Goal: Task Accomplishment & Management: Manage account settings

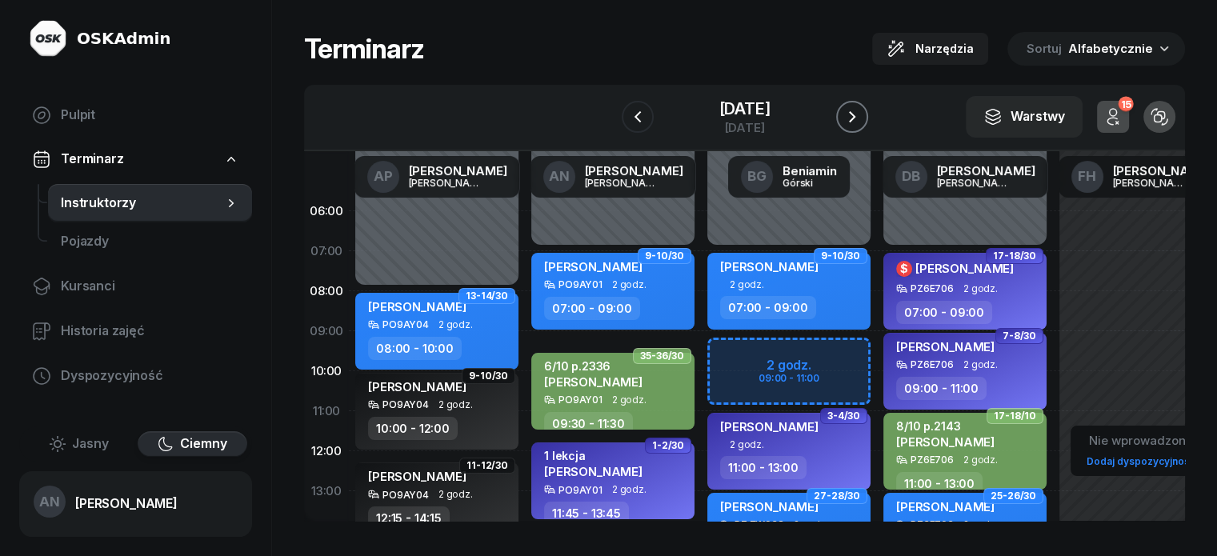
click at [868, 126] on button "button" at bounding box center [852, 117] width 32 height 32
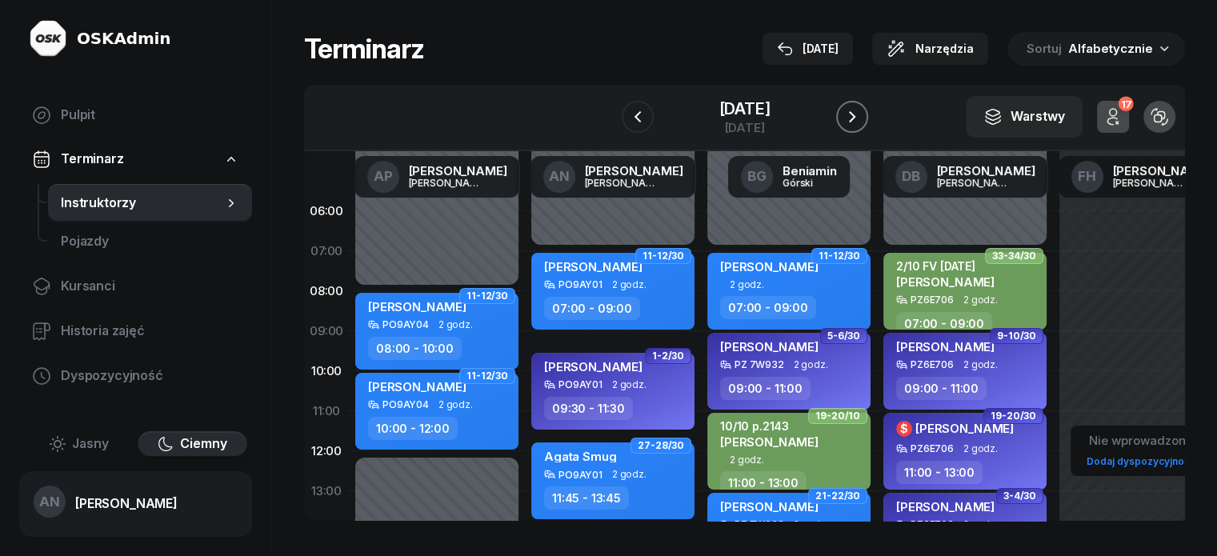
click at [868, 126] on button "button" at bounding box center [852, 117] width 32 height 32
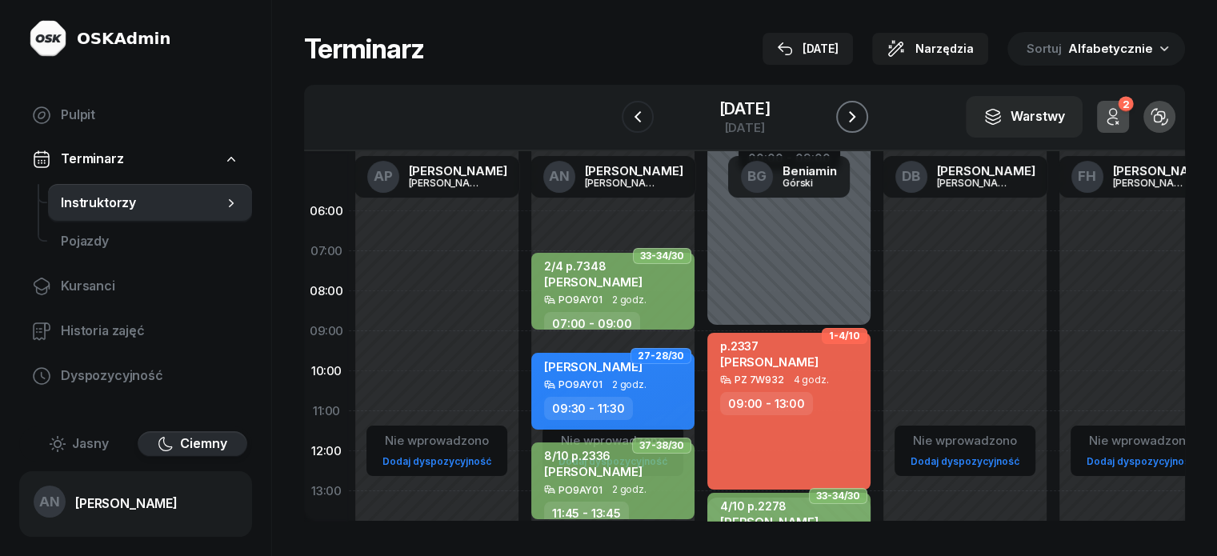
click at [862, 126] on icon "button" at bounding box center [852, 116] width 19 height 19
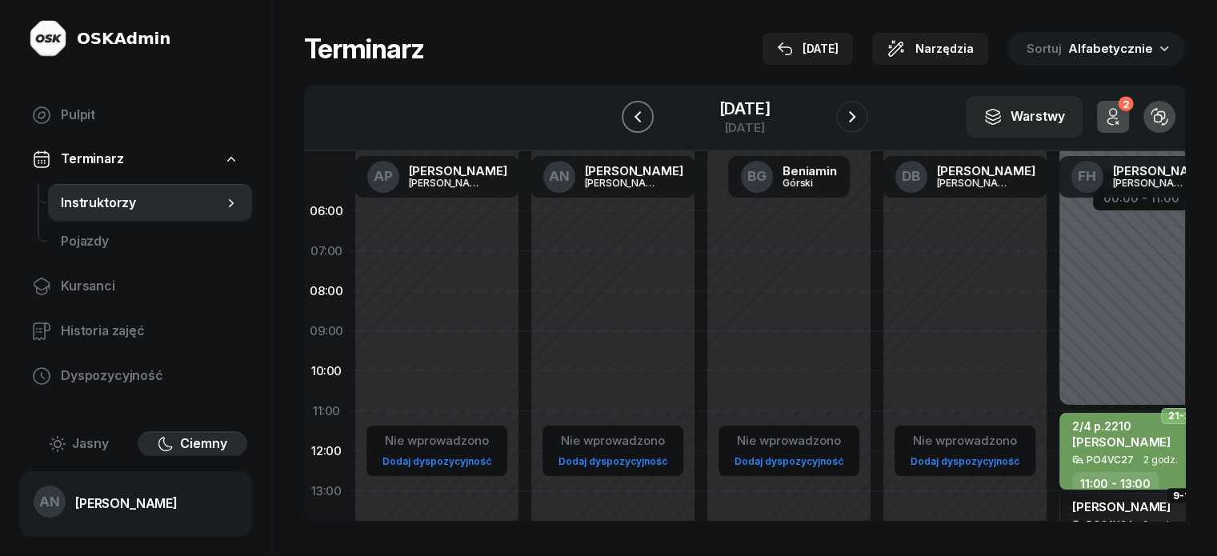
click at [622, 118] on button "button" at bounding box center [638, 117] width 32 height 32
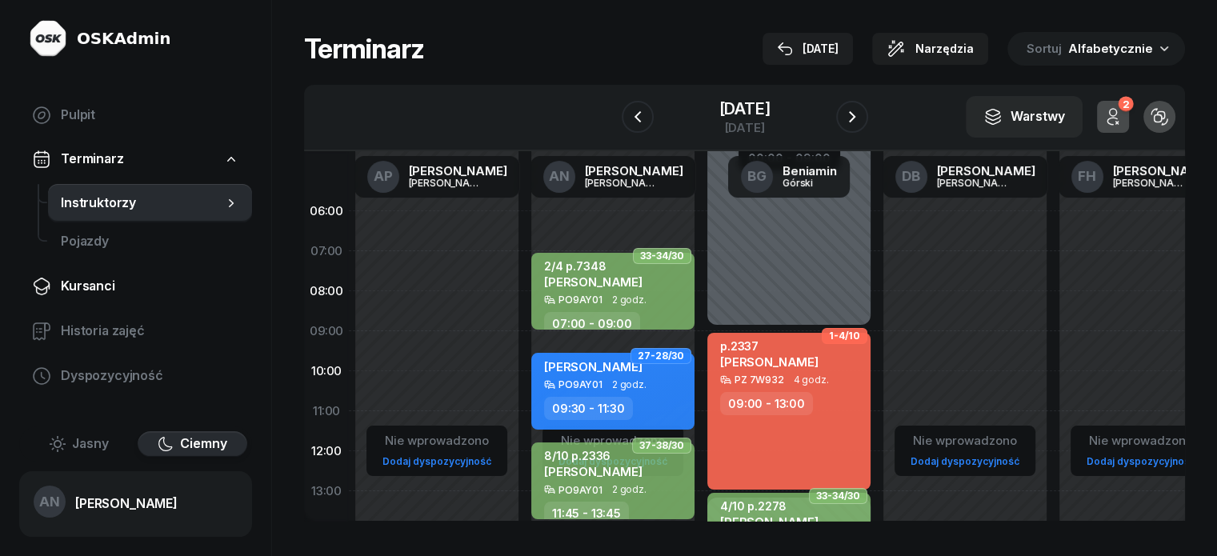
click at [119, 297] on span "Kursanci" at bounding box center [150, 286] width 178 height 21
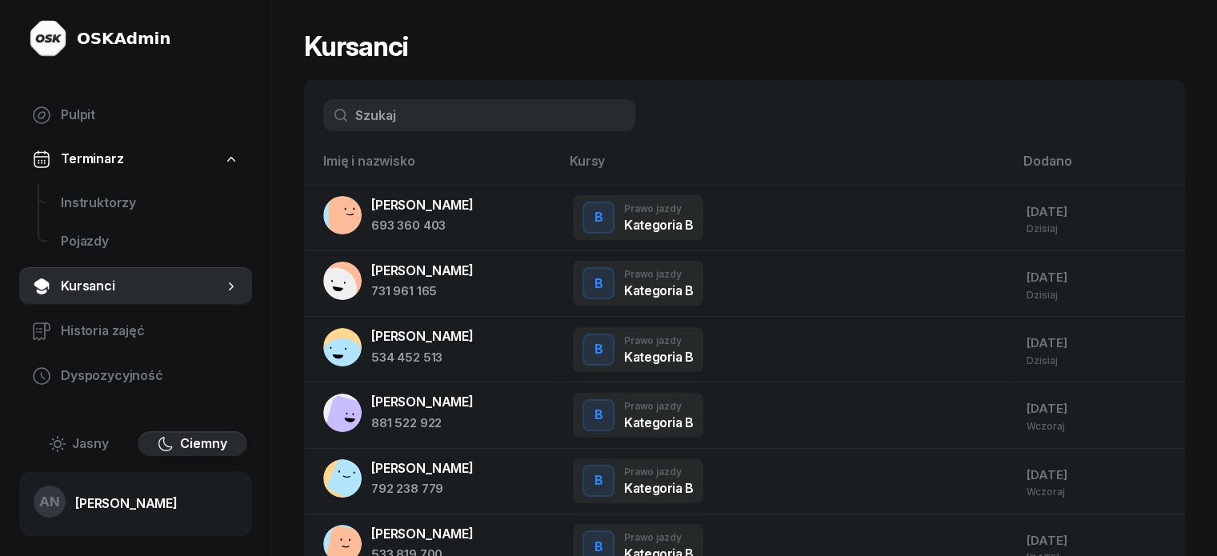
click at [413, 126] on input "text" at bounding box center [479, 115] width 312 height 32
click at [101, 214] on span "Instruktorzy" at bounding box center [150, 203] width 178 height 21
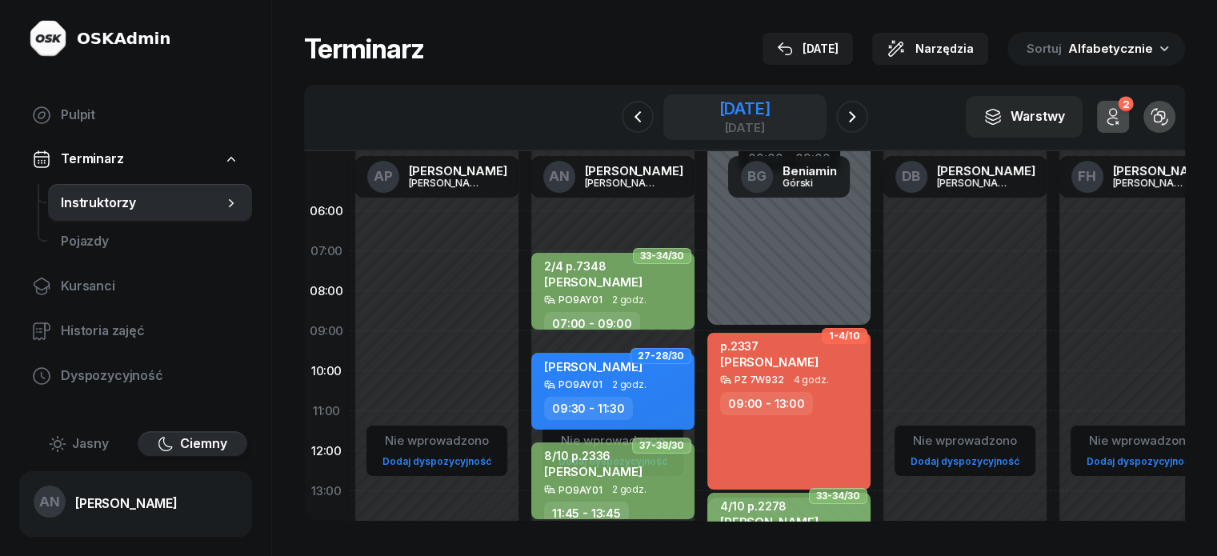
click at [719, 117] on div "[DATE]" at bounding box center [744, 109] width 51 height 16
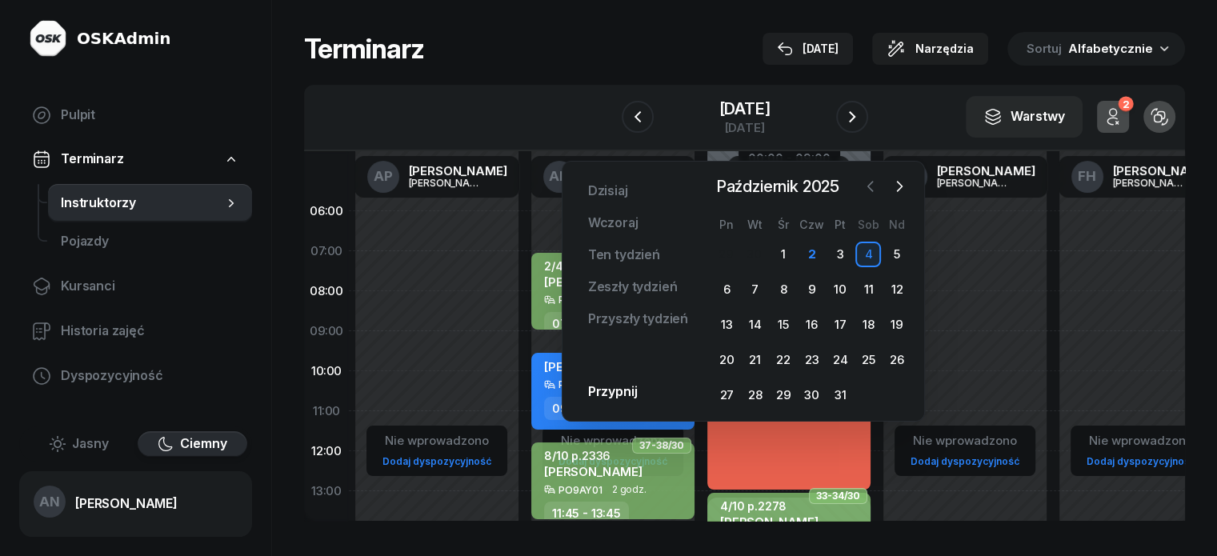
click at [867, 189] on icon "button" at bounding box center [869, 187] width 5 height 10
click at [872, 373] on div "27" at bounding box center [868, 360] width 26 height 26
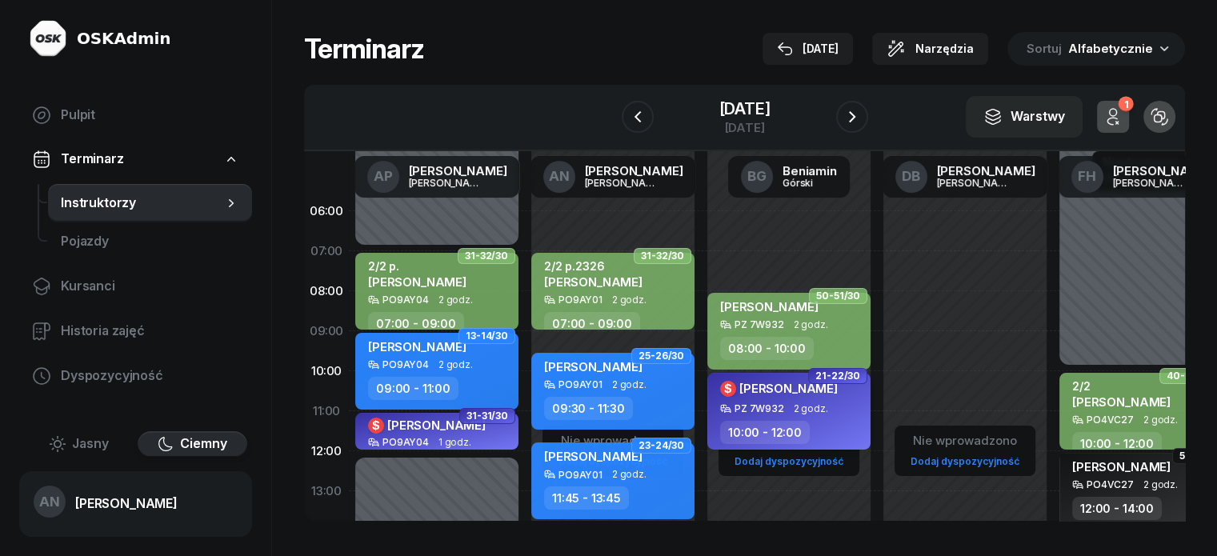
click at [800, 434] on div "$ Aleksandra Zygler PZ 7W932 2 godz. 10:00 - 12:00" at bounding box center [788, 411] width 163 height 77
click at [628, 126] on icon "button" at bounding box center [637, 116] width 19 height 19
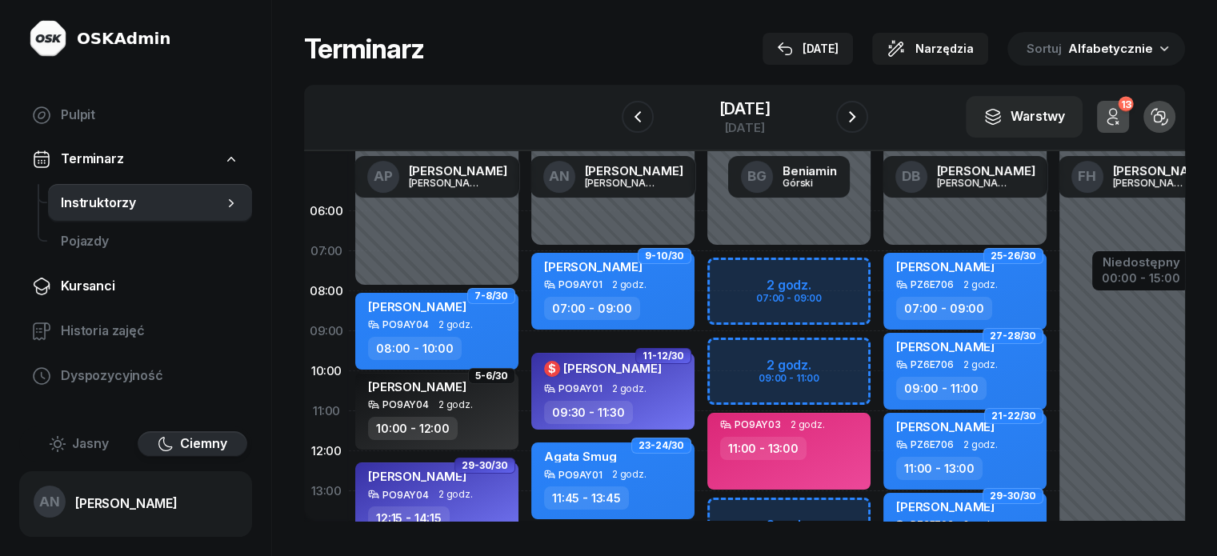
click at [119, 297] on span "Kursanci" at bounding box center [150, 286] width 178 height 21
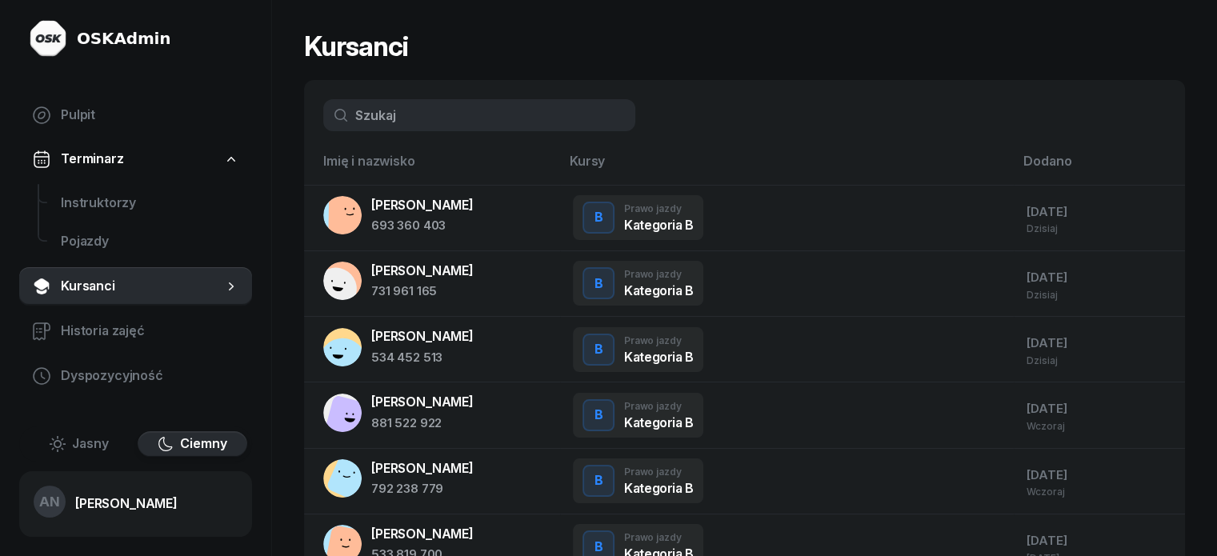
click at [450, 129] on input "text" at bounding box center [479, 115] width 312 height 32
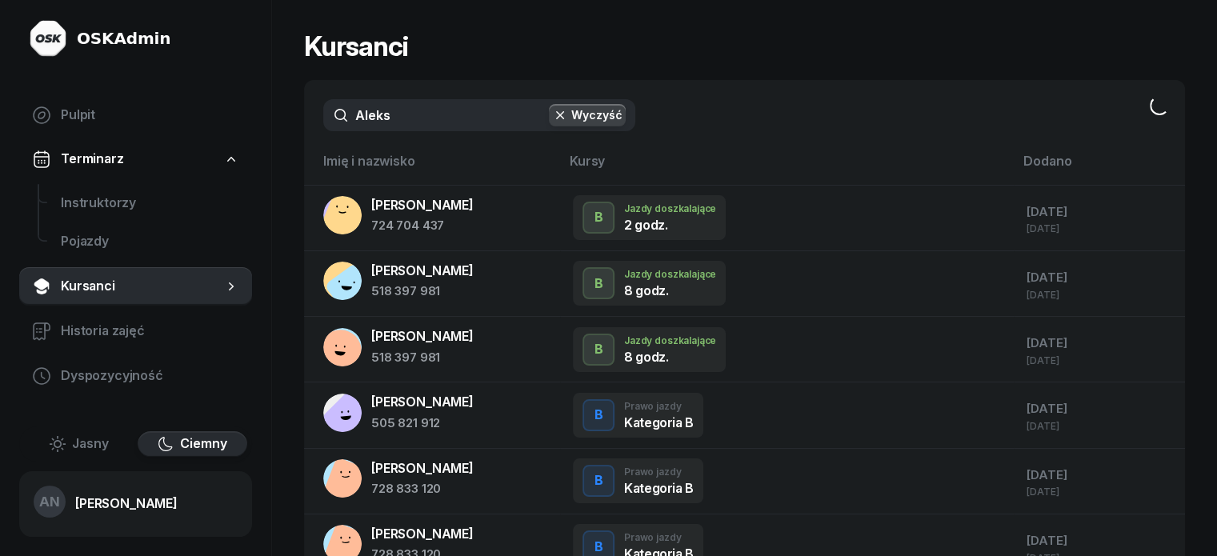
type input "Aleksa"
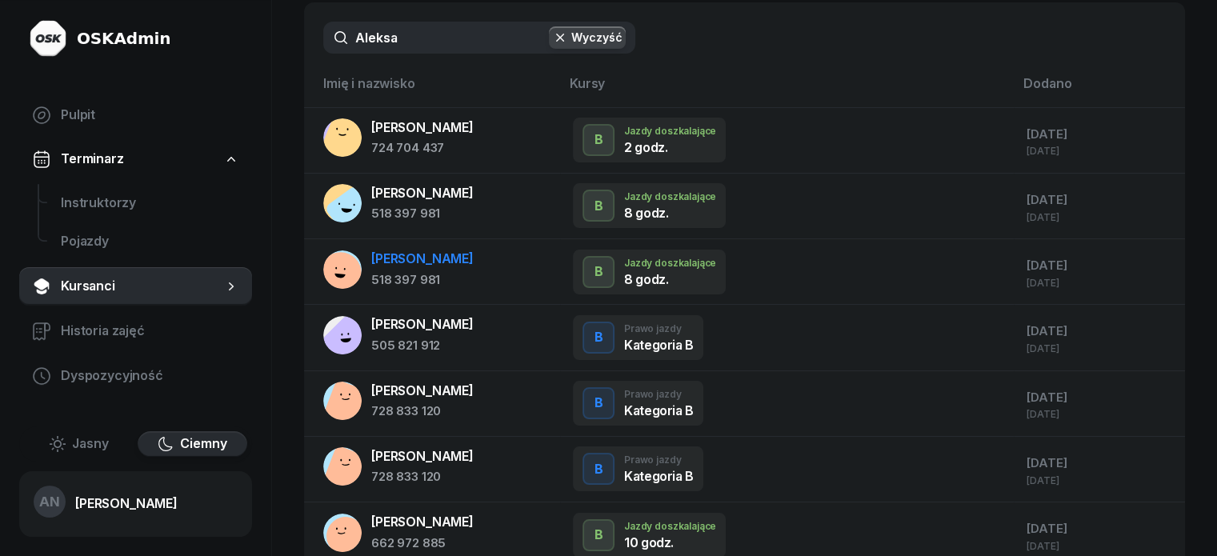
scroll to position [80, 0]
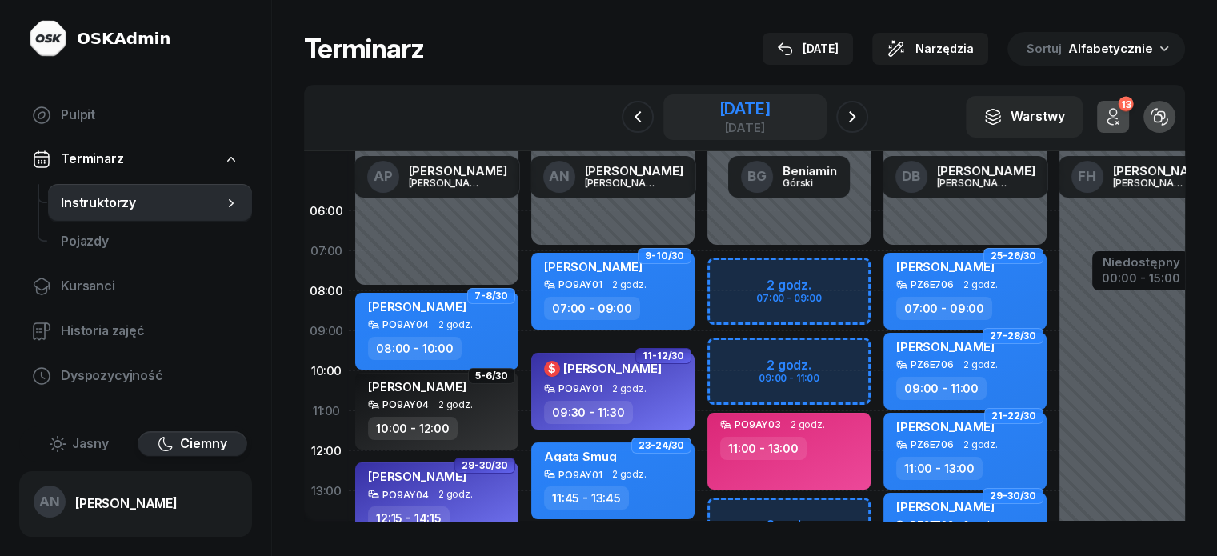
click at [770, 117] on div "26 września 2025" at bounding box center [744, 109] width 51 height 16
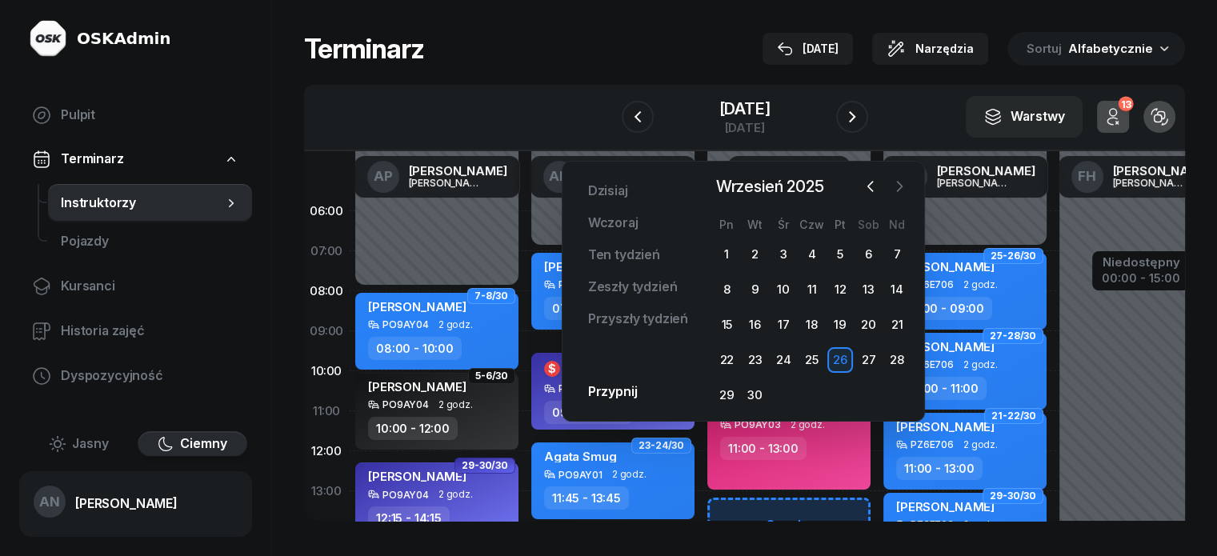
click at [903, 188] on icon "button" at bounding box center [899, 186] width 16 height 16
click at [776, 302] on div "8" at bounding box center [784, 290] width 26 height 26
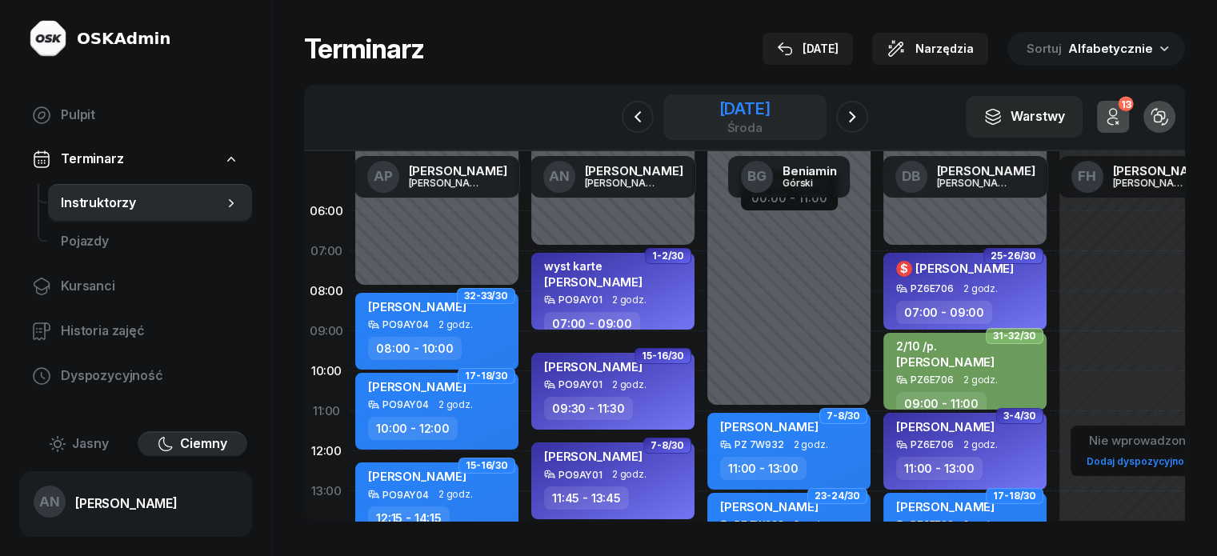
click at [719, 134] on div "środa" at bounding box center [744, 128] width 51 height 12
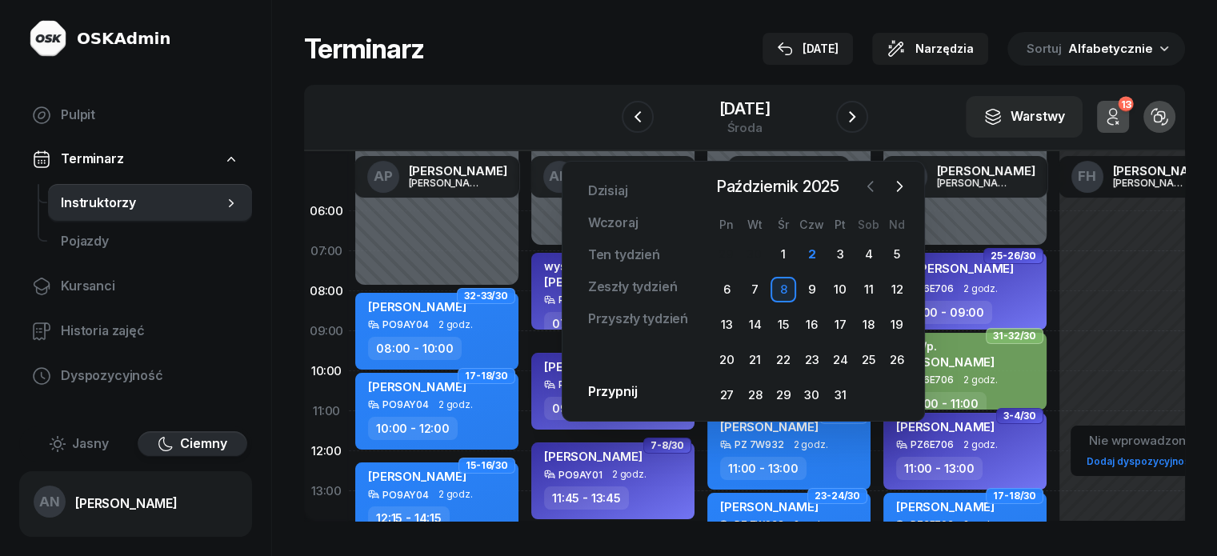
click at [867, 186] on icon "button" at bounding box center [871, 186] width 16 height 16
click at [783, 267] on div "3" at bounding box center [784, 255] width 26 height 26
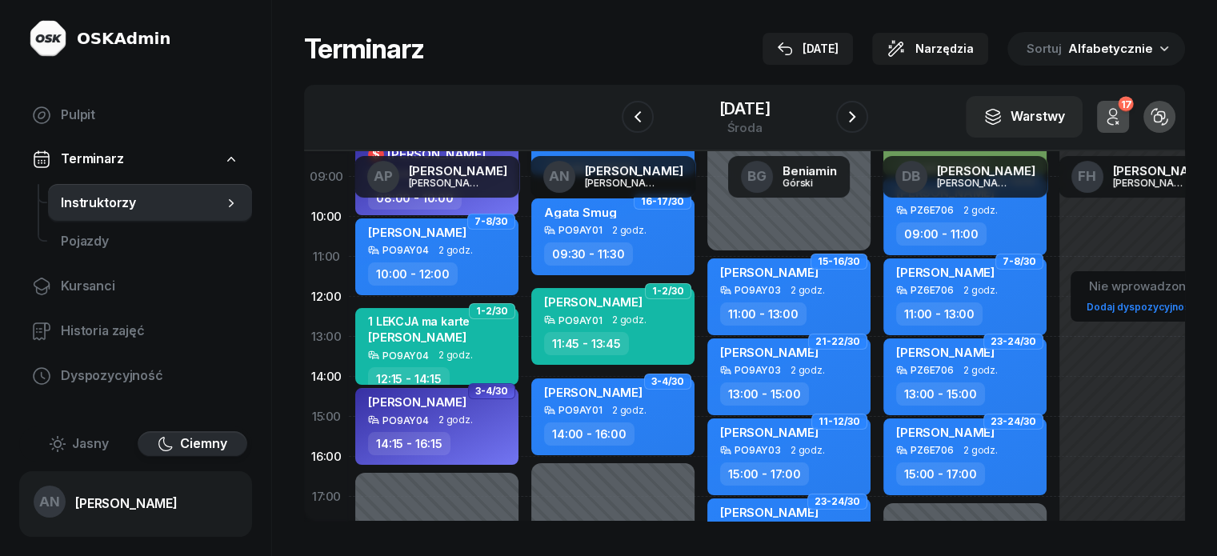
scroll to position [160, 0]
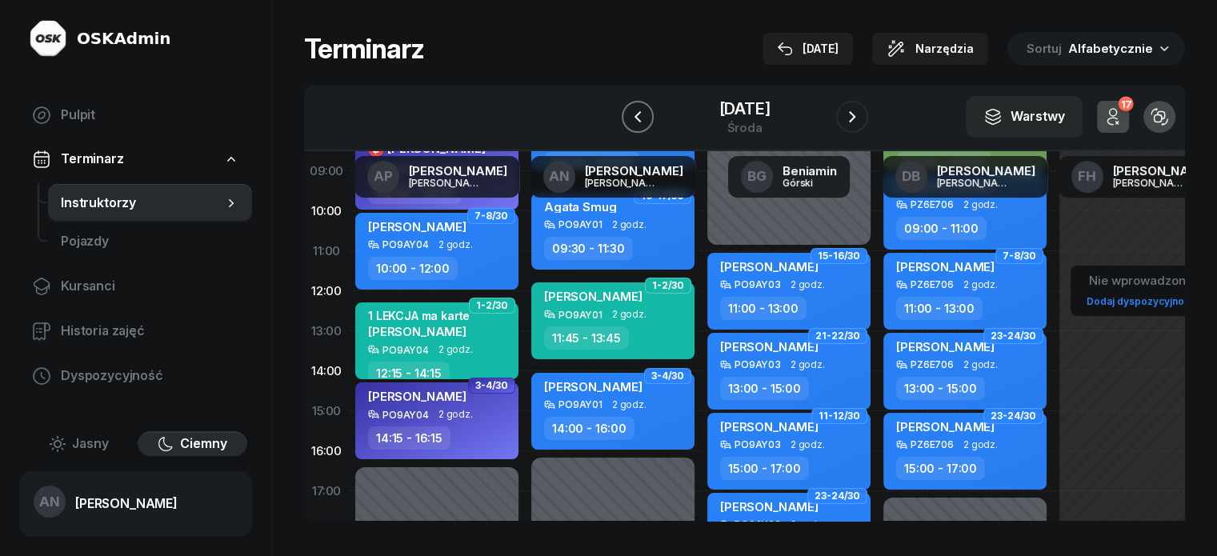
click at [632, 126] on icon "button" at bounding box center [637, 116] width 19 height 19
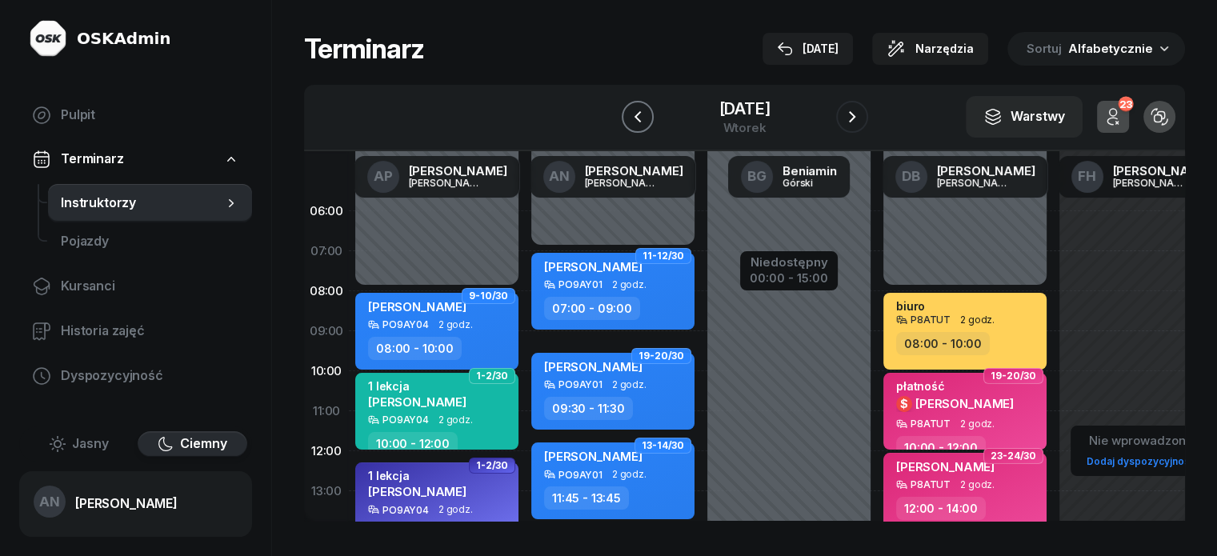
click at [637, 124] on button "button" at bounding box center [638, 117] width 32 height 32
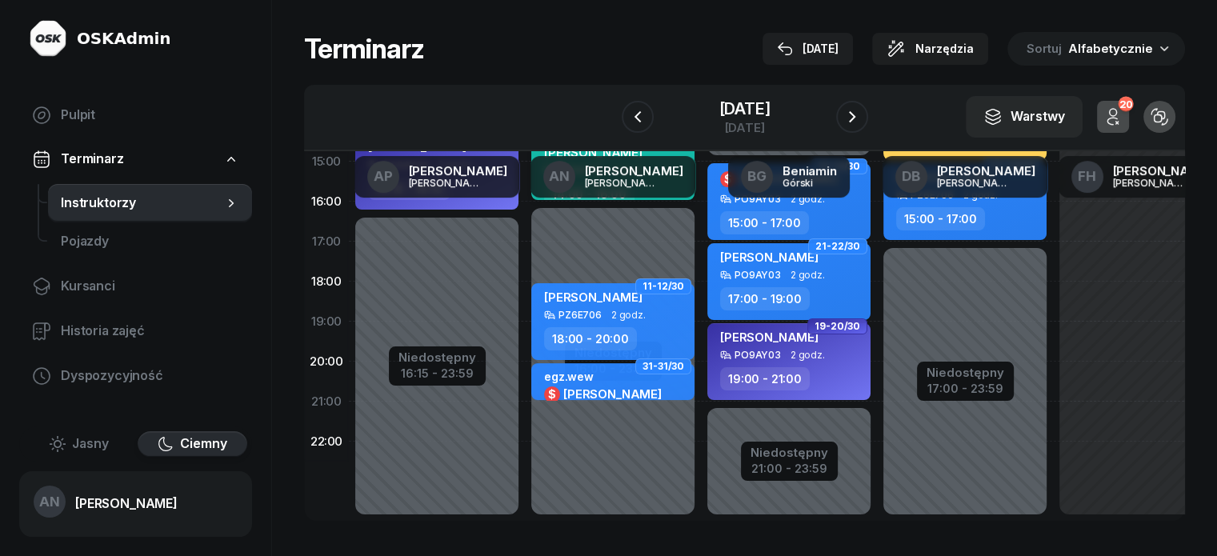
scroll to position [452, 0]
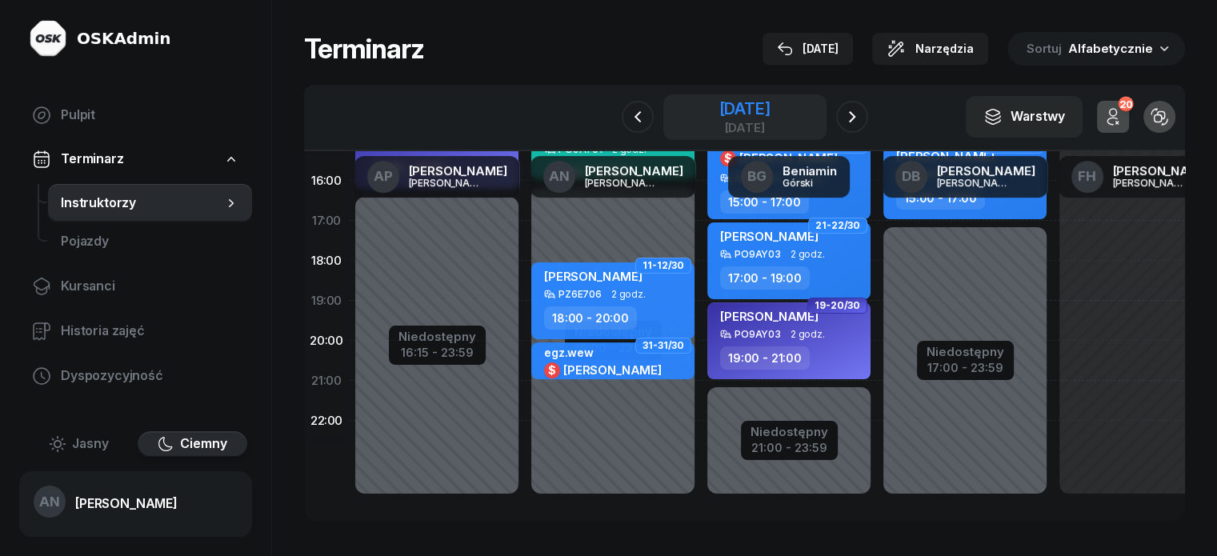
click at [755, 134] on div "[DATE]" at bounding box center [744, 128] width 51 height 12
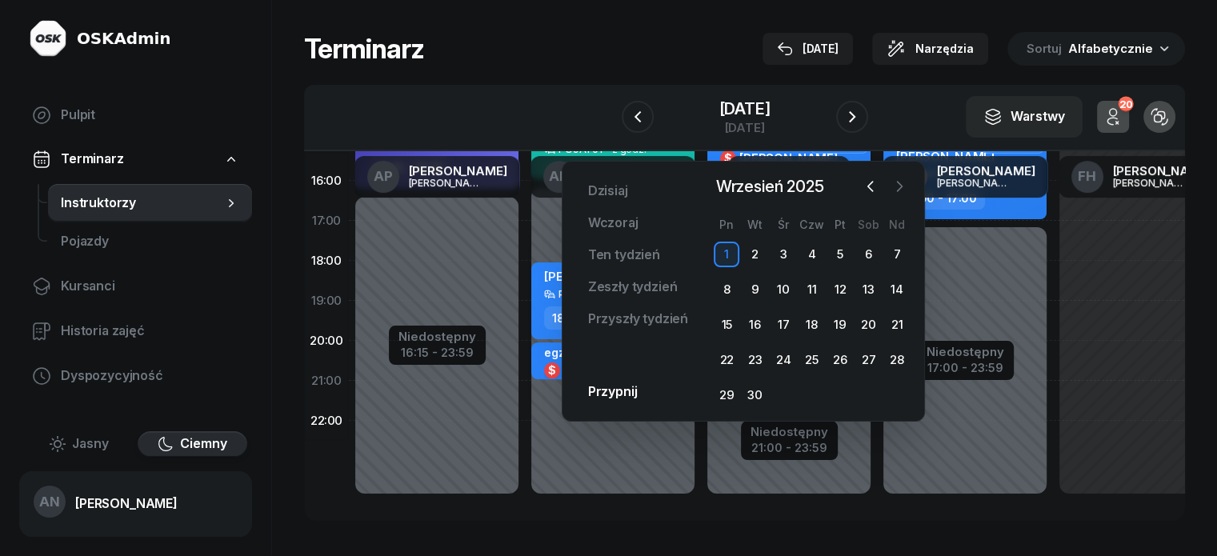
click at [893, 192] on icon "button" at bounding box center [899, 186] width 16 height 16
click at [776, 302] on div "8" at bounding box center [784, 290] width 26 height 26
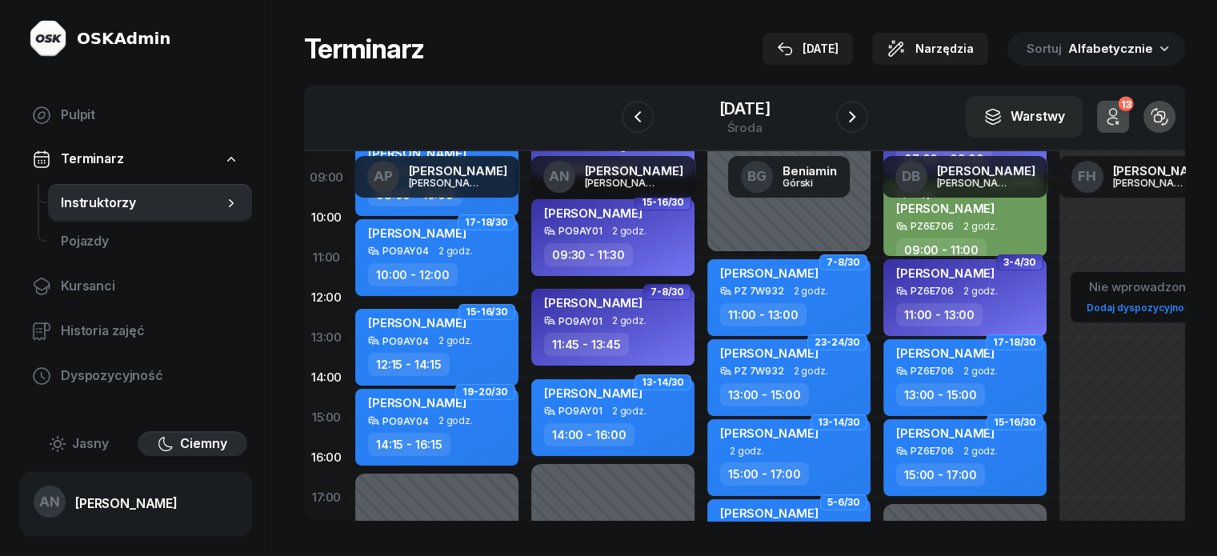
scroll to position [160, 0]
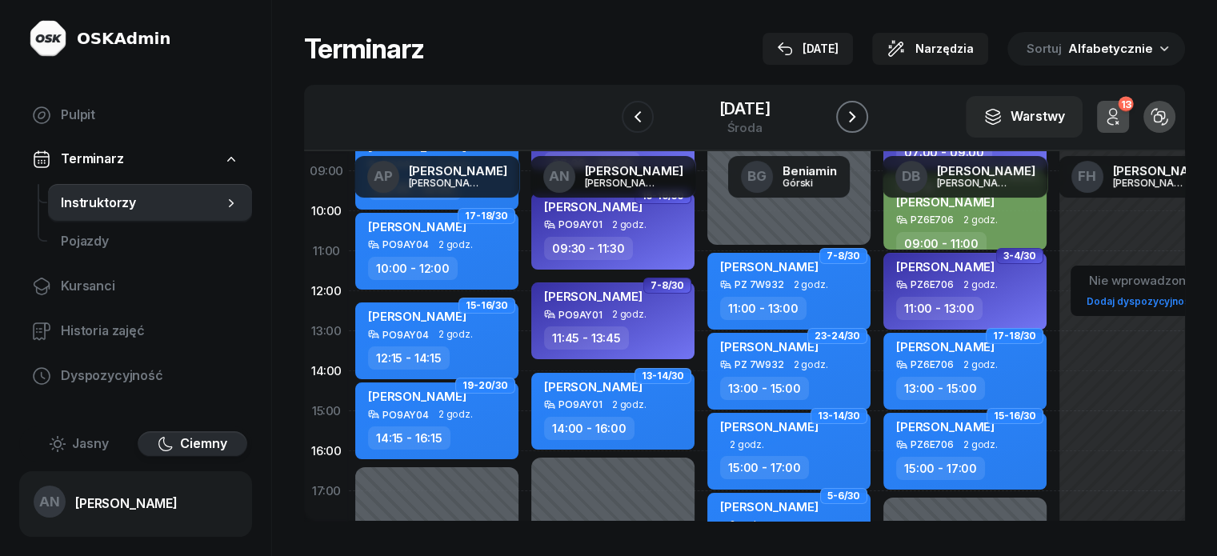
click at [862, 126] on icon "button" at bounding box center [852, 116] width 19 height 19
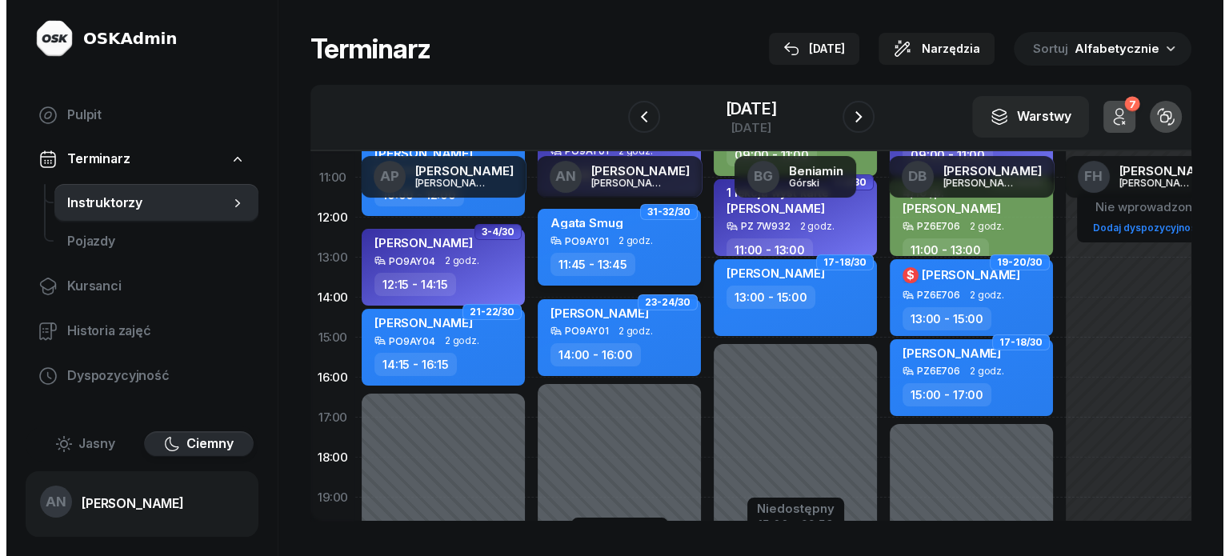
scroll to position [240, 0]
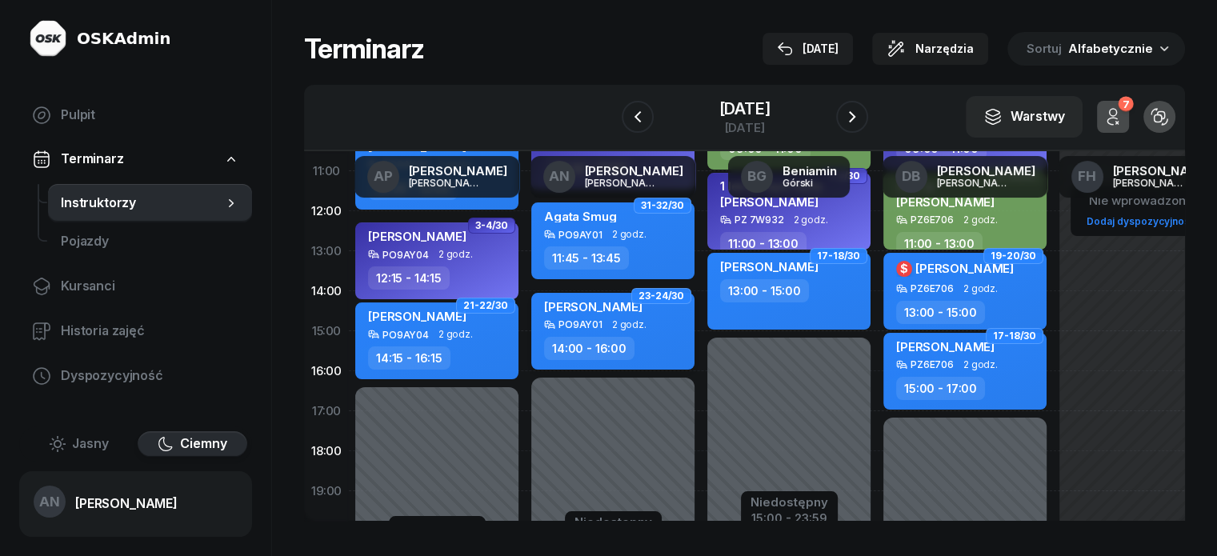
click at [583, 350] on div "Agata Stepka PO9AY01 2 godz. 14:00 - 16:00" at bounding box center [612, 331] width 163 height 77
select select "14"
select select "16"
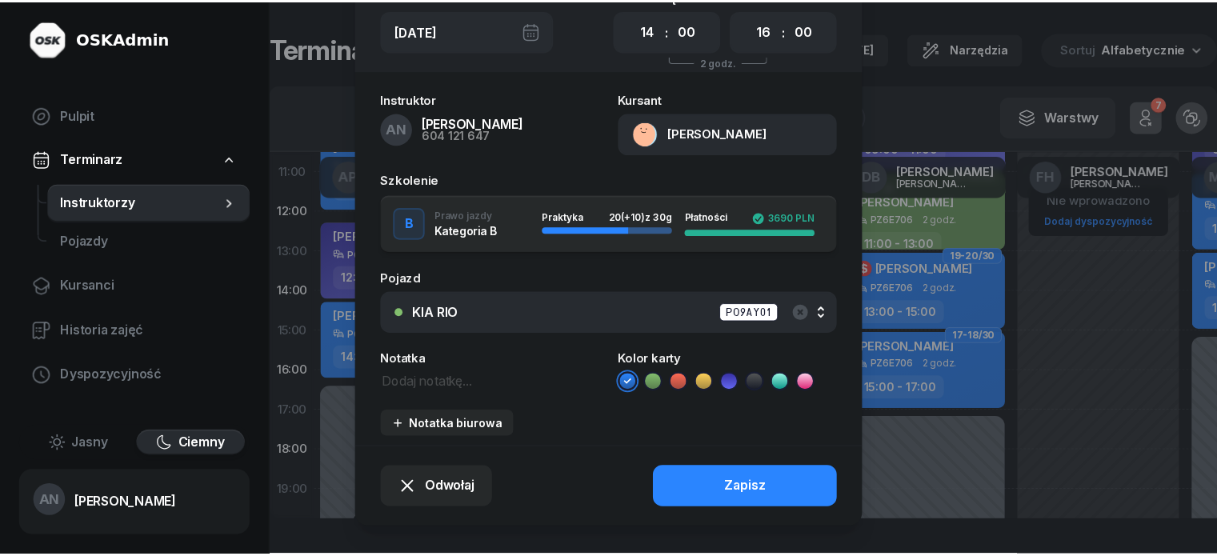
scroll to position [160, 0]
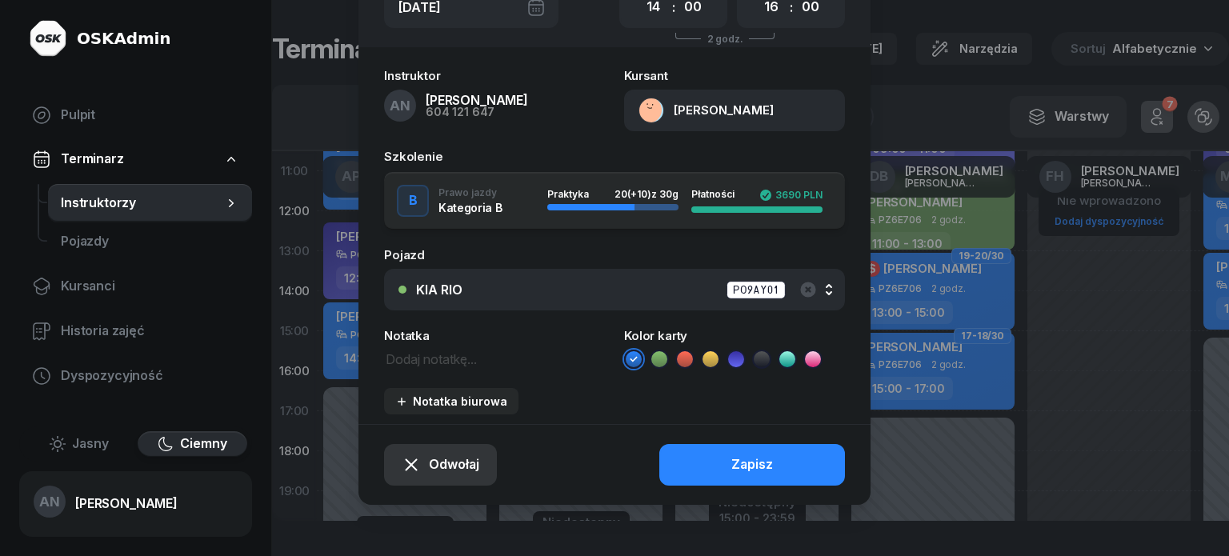
click at [402, 475] on div "Odwołaj" at bounding box center [441, 464] width 78 height 21
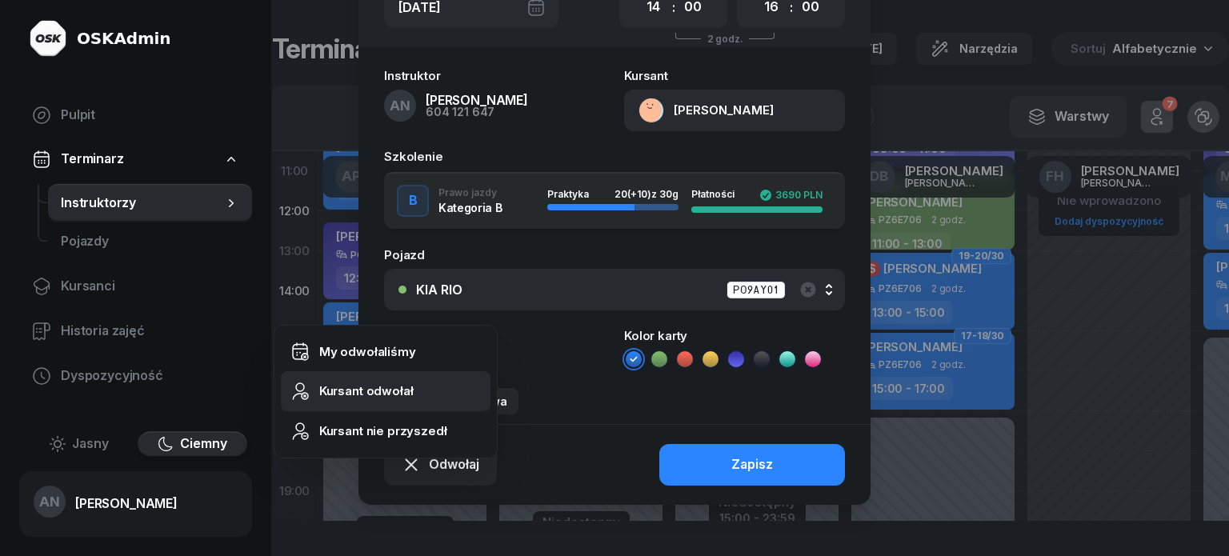
click at [321, 404] on link "Kursant odwołał" at bounding box center [386, 391] width 210 height 40
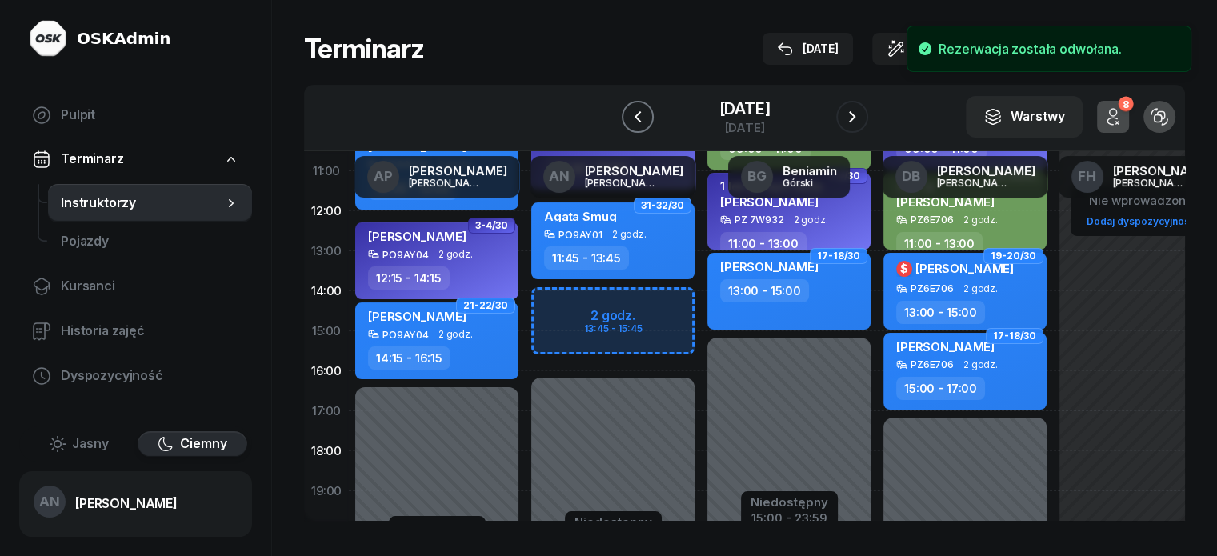
click at [628, 126] on icon "button" at bounding box center [637, 116] width 19 height 19
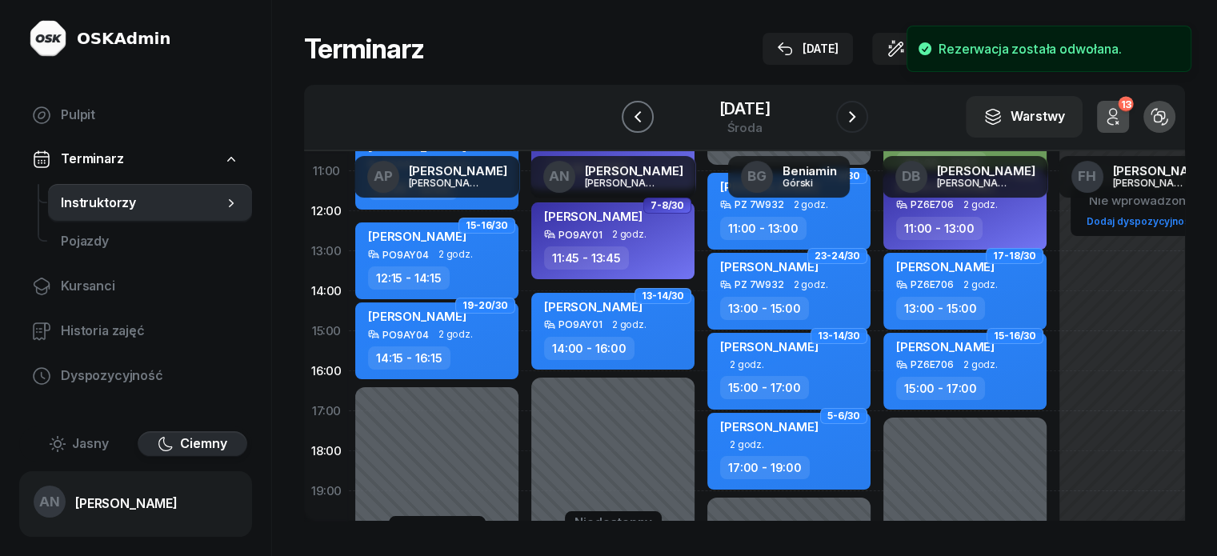
click at [628, 126] on icon "button" at bounding box center [637, 116] width 19 height 19
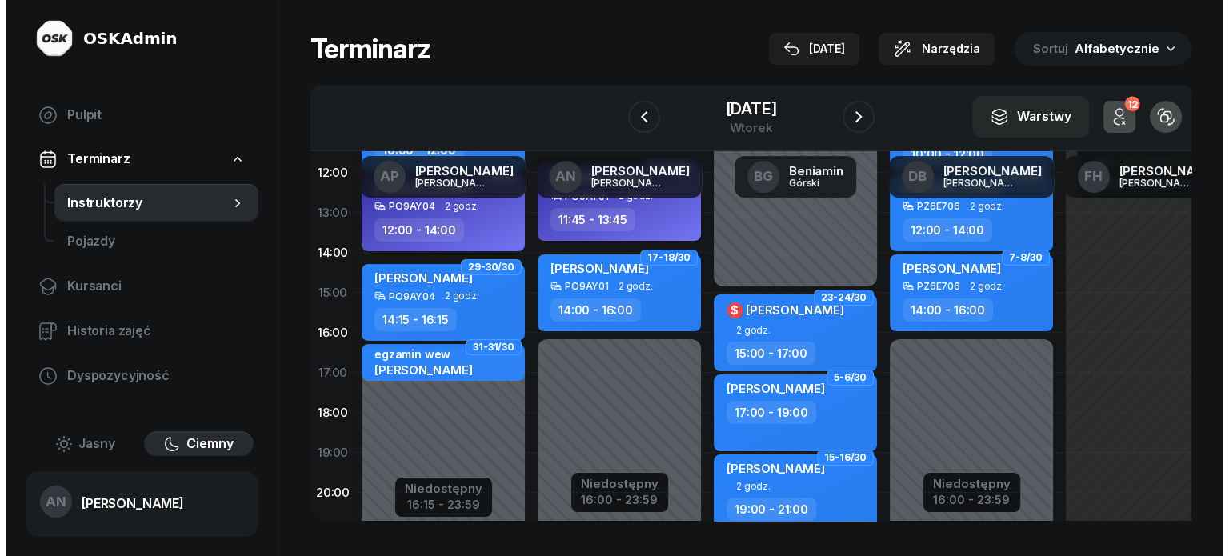
scroll to position [400, 0]
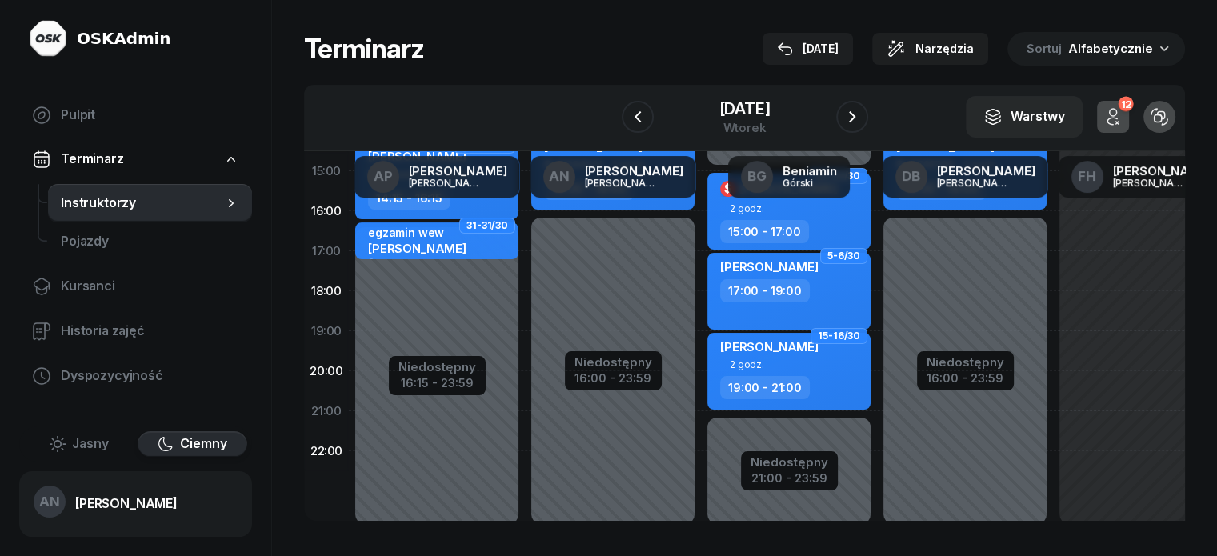
click at [535, 280] on div "Niedostępny 00:00 - 07:00 Niedostępny 16:00 - 23:59 11-12/30 Marcin Marciniak P…" at bounding box center [613, 171] width 176 height 760
select select "17"
select select "19"
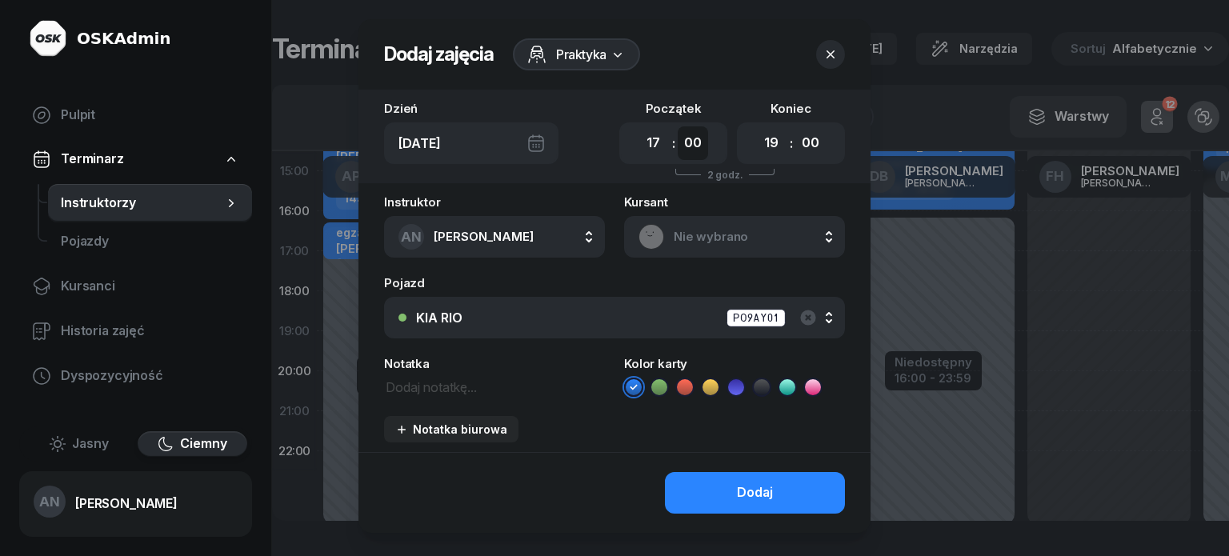
click at [698, 158] on select "00 05 10 15 20 25 30 35 40 45 50 55" at bounding box center [693, 143] width 30 height 34
select select "45"
click at [680, 140] on select "00 05 10 15 20 25 30 35 40 45 50 55" at bounding box center [693, 143] width 30 height 34
click at [826, 154] on select "00 05 10 15 20 25 30 35 40 45 50 55" at bounding box center [810, 143] width 30 height 34
select select "45"
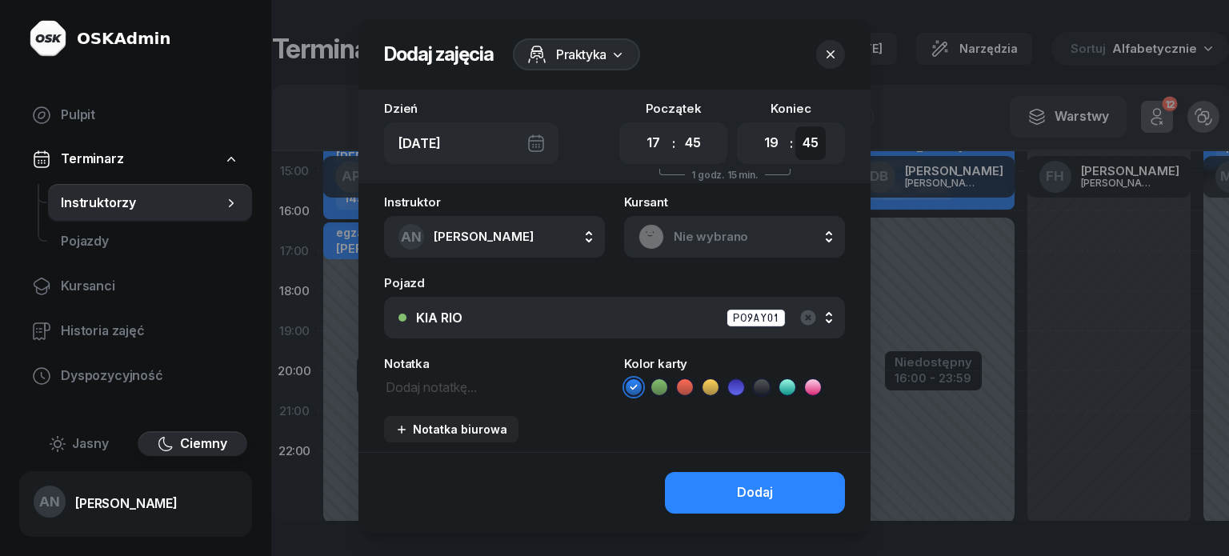
click at [812, 140] on select "00 05 10 15 20 25 30 35 40 45 50 55" at bounding box center [810, 143] width 30 height 34
click at [698, 247] on span "Nie wybrano" at bounding box center [752, 236] width 157 height 21
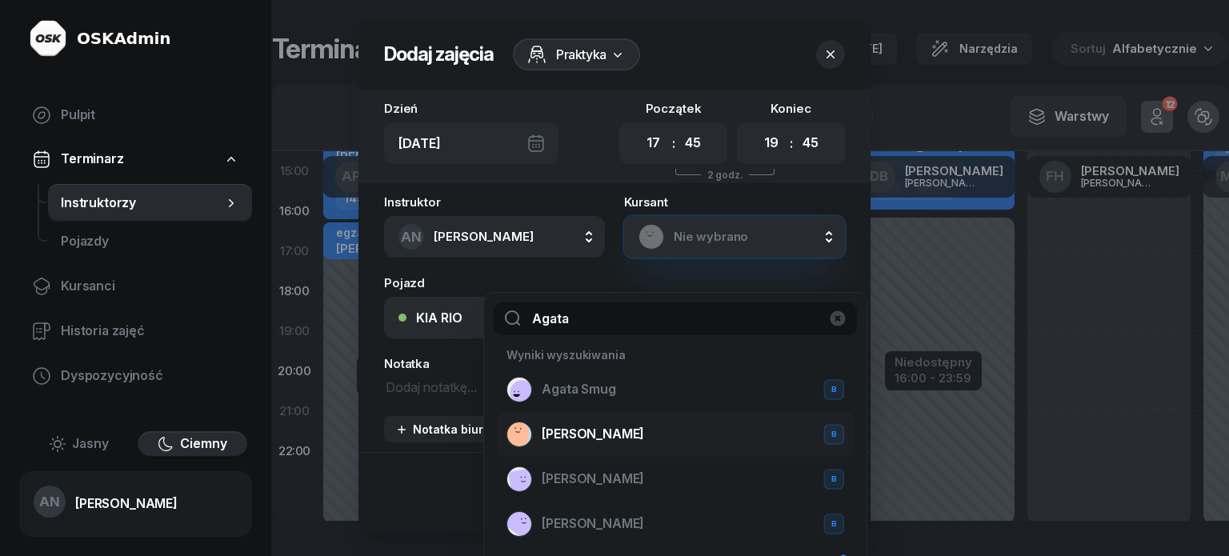
type input "Agata"
click at [615, 445] on span "[PERSON_NAME]" at bounding box center [593, 434] width 102 height 21
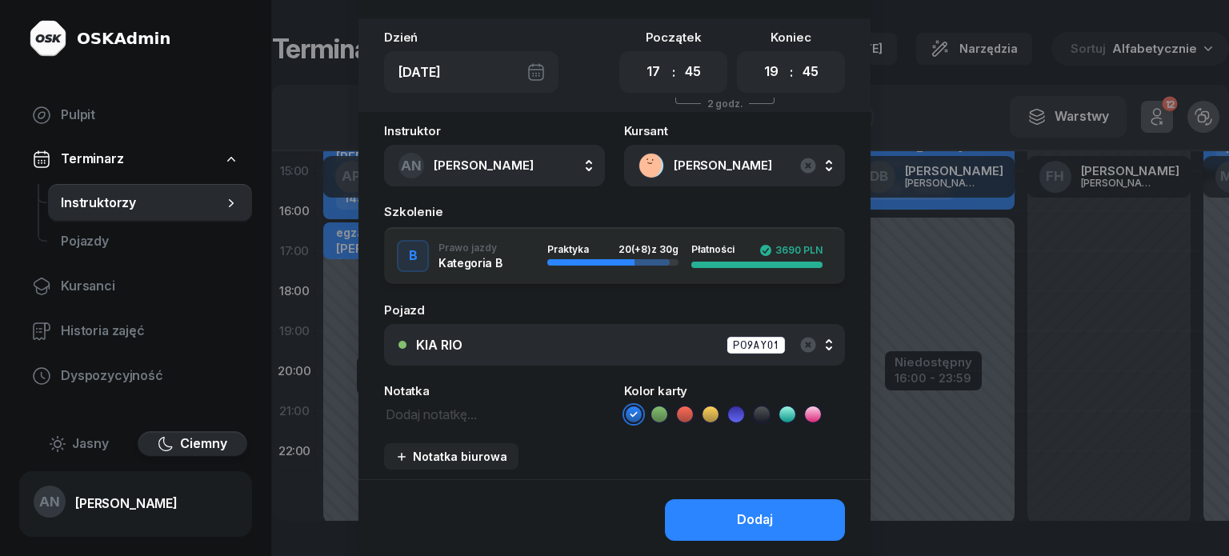
scroll to position [80, 0]
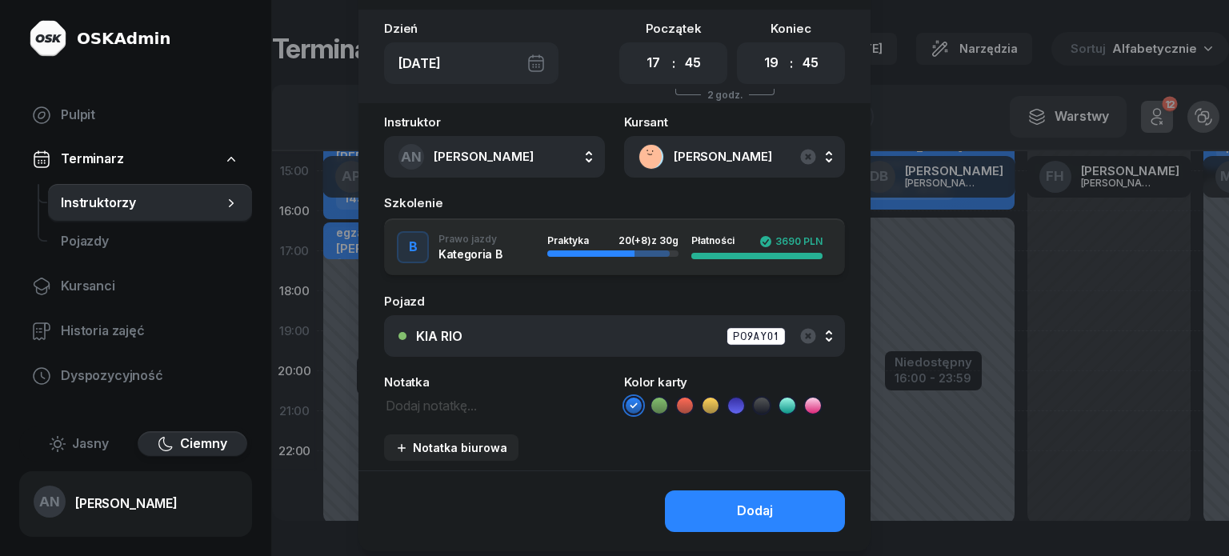
click at [403, 415] on textarea at bounding box center [494, 404] width 221 height 21
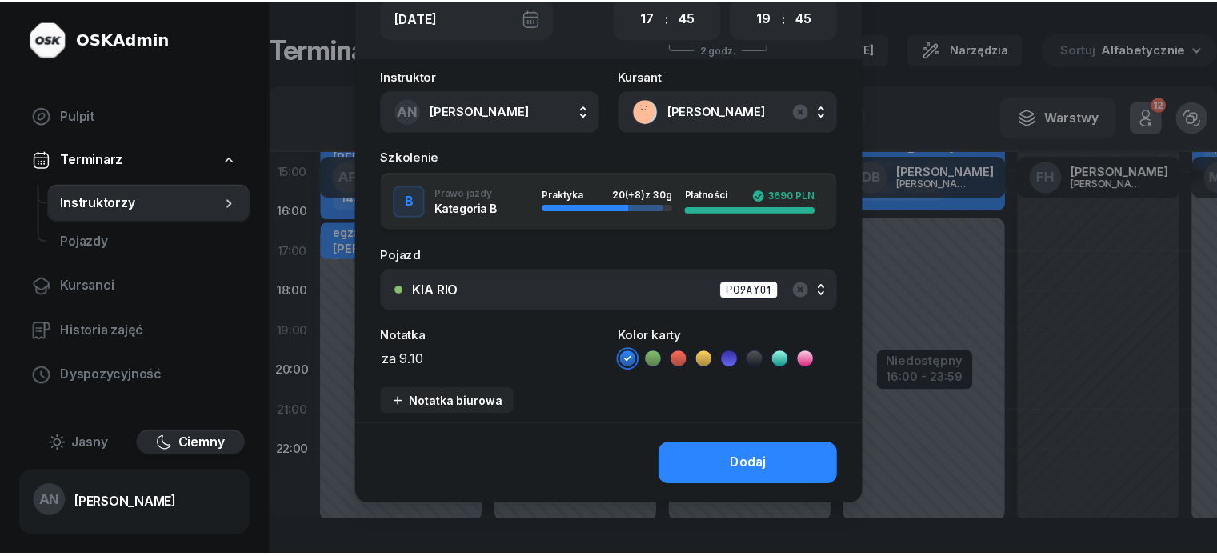
scroll to position [160, 0]
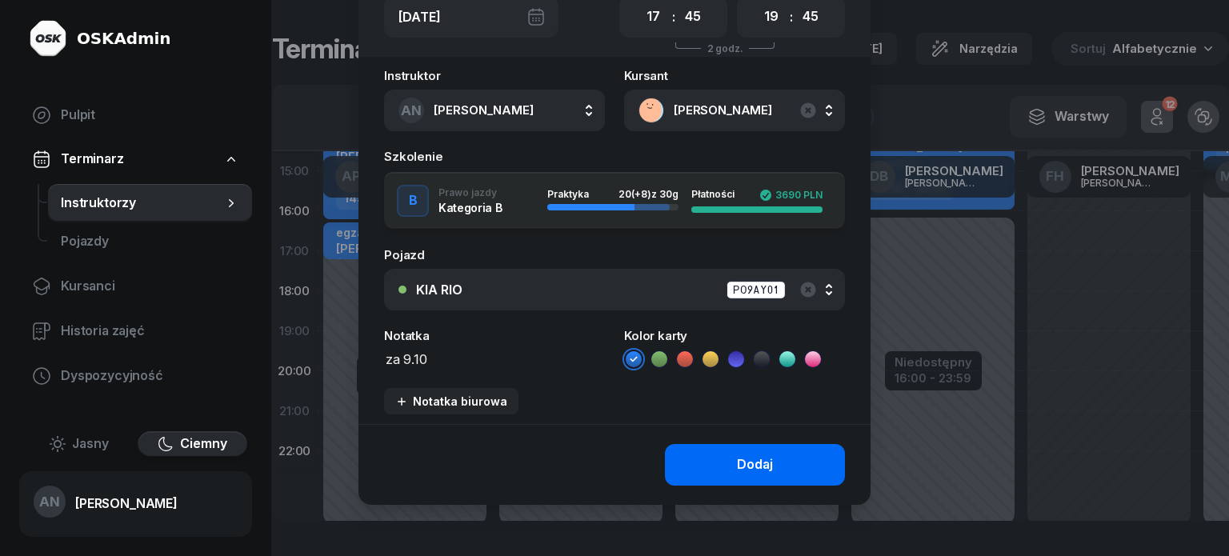
type textarea "za 9.10"
click at [745, 486] on button "Dodaj" at bounding box center [755, 465] width 180 height 42
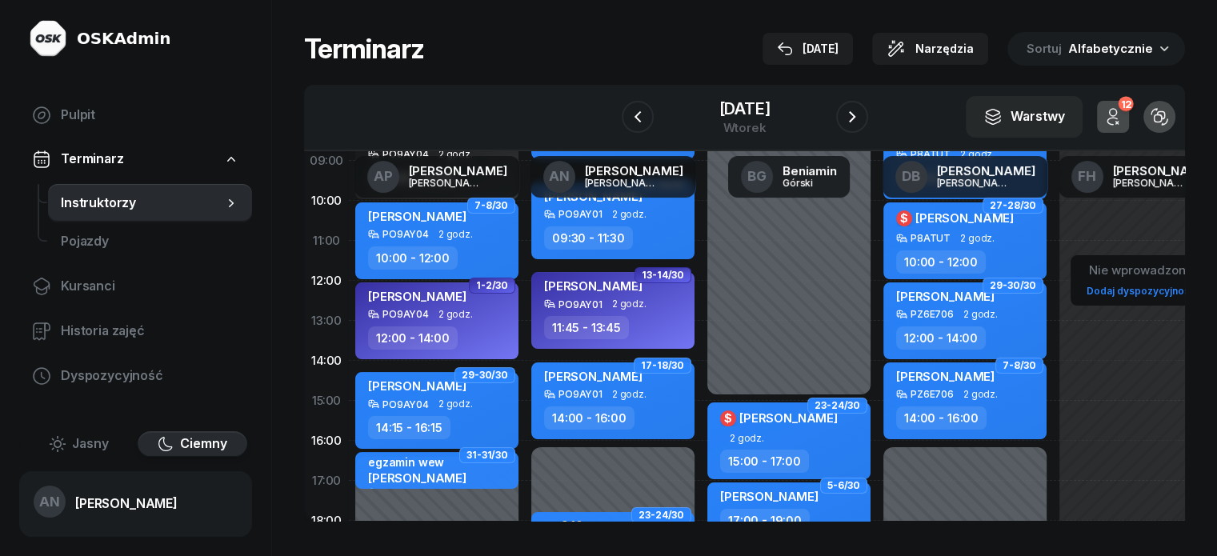
scroll to position [0, 0]
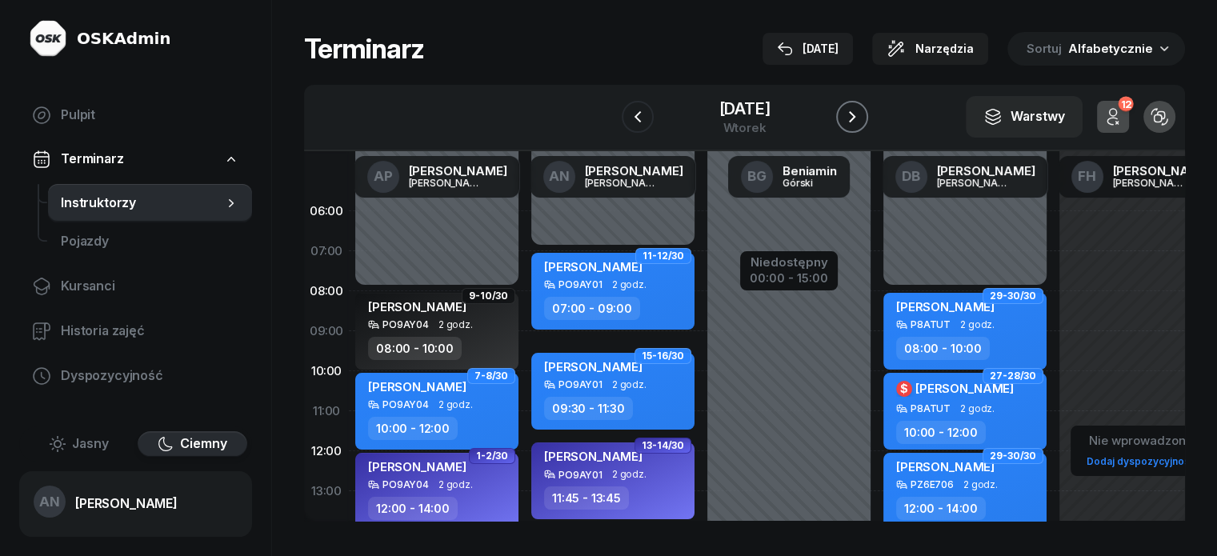
click at [868, 131] on button "button" at bounding box center [852, 117] width 32 height 32
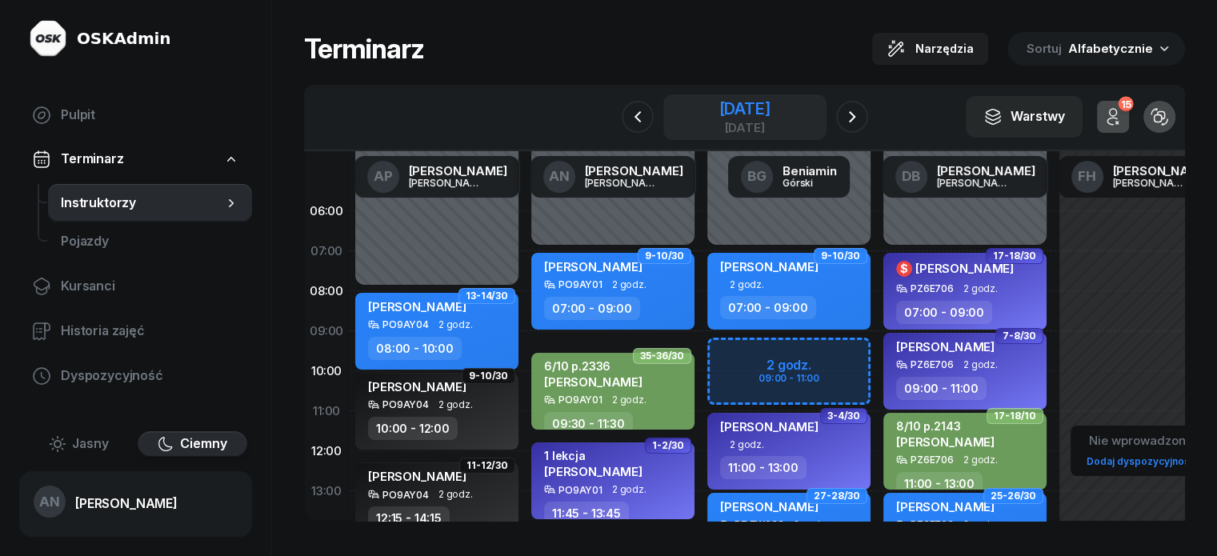
click at [751, 117] on div "[DATE]" at bounding box center [744, 109] width 51 height 16
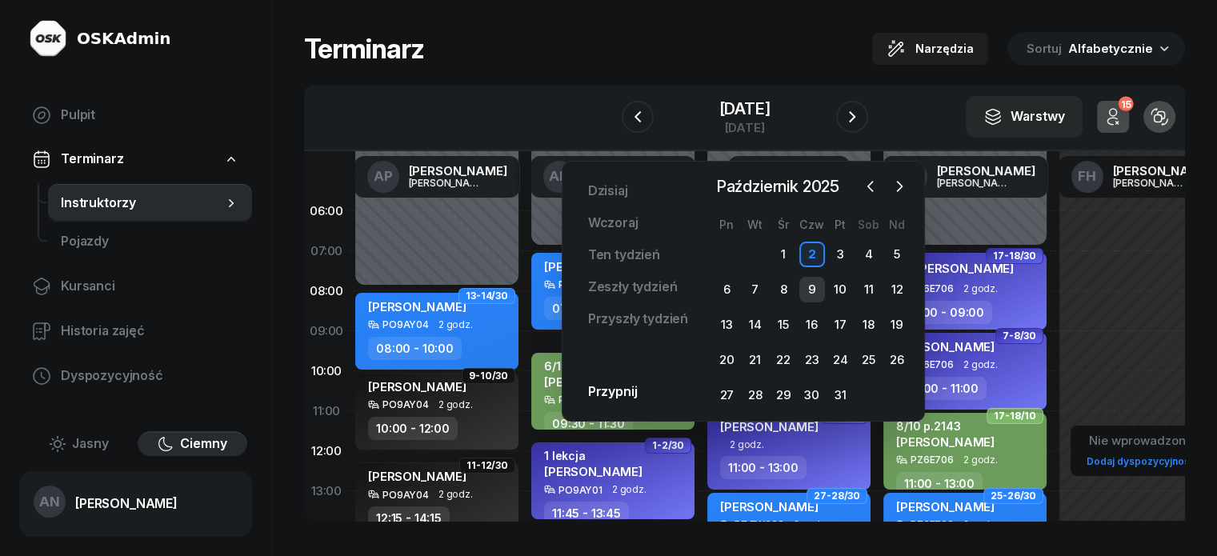
click at [802, 302] on div "9" at bounding box center [812, 290] width 26 height 26
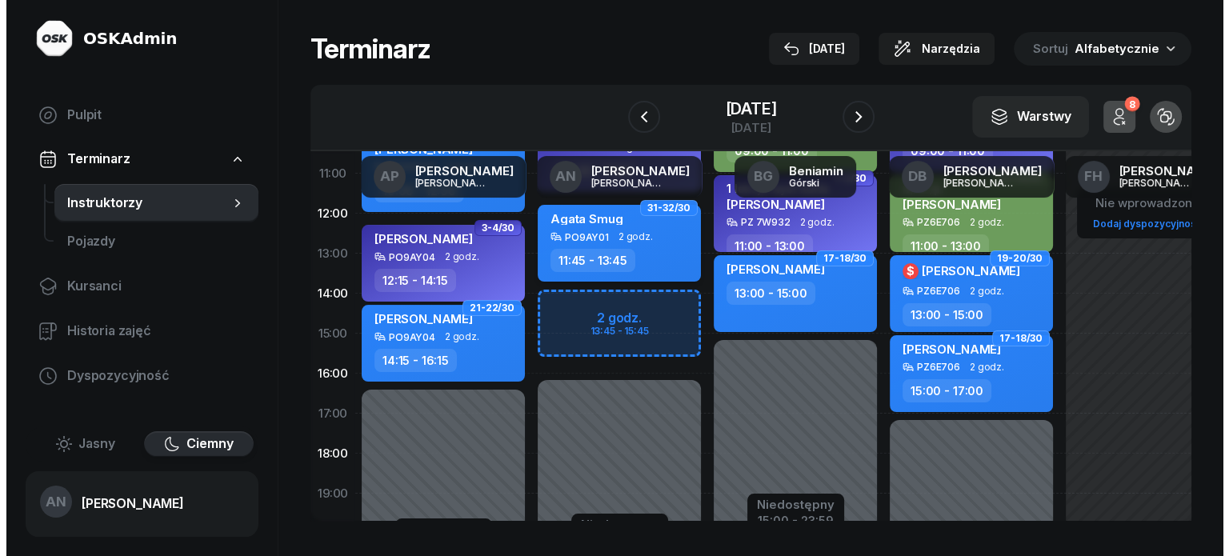
scroll to position [240, 0]
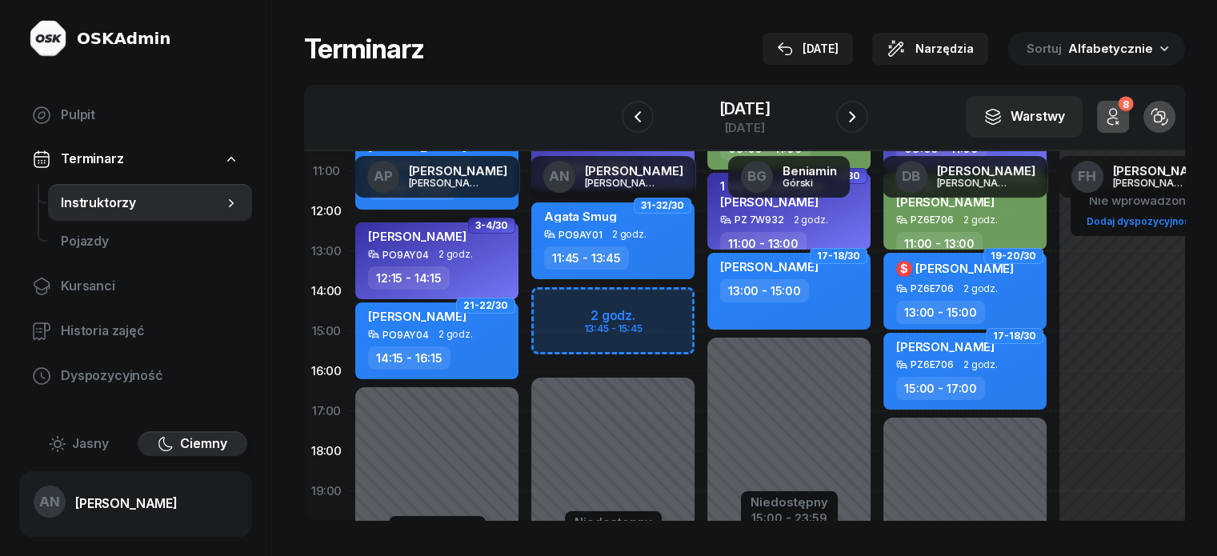
click at [594, 338] on div "Niedostępny 00:00 - 07:00 Niedostępny 16:00 - 23:59 2 godz. 13:45 - 15:45 13-14…" at bounding box center [613, 331] width 176 height 760
select select "14"
select select "16"
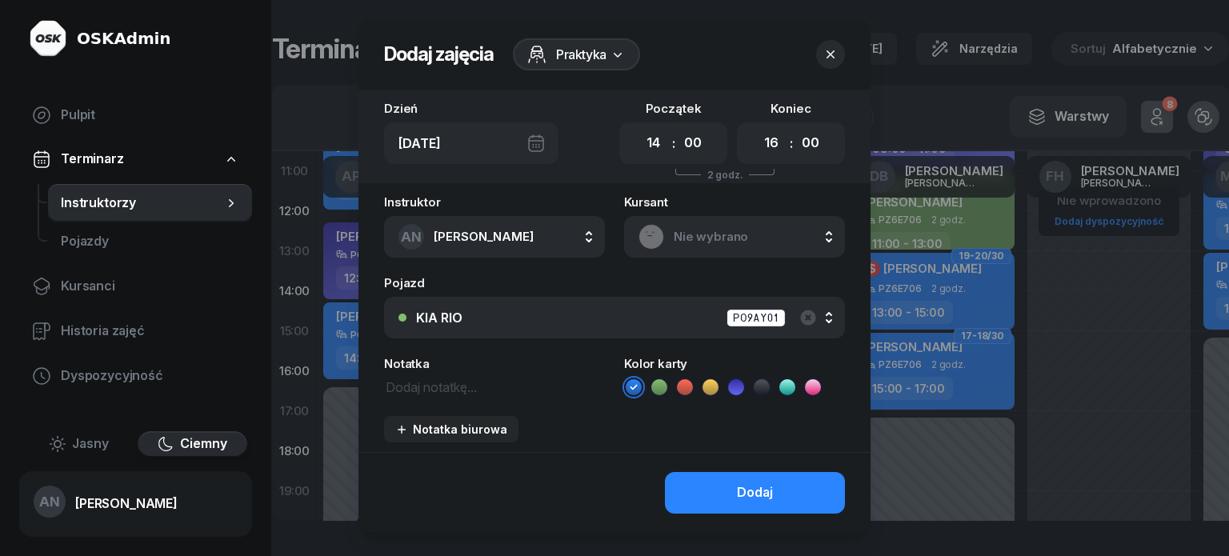
click at [711, 395] on icon at bounding box center [711, 387] width 16 height 16
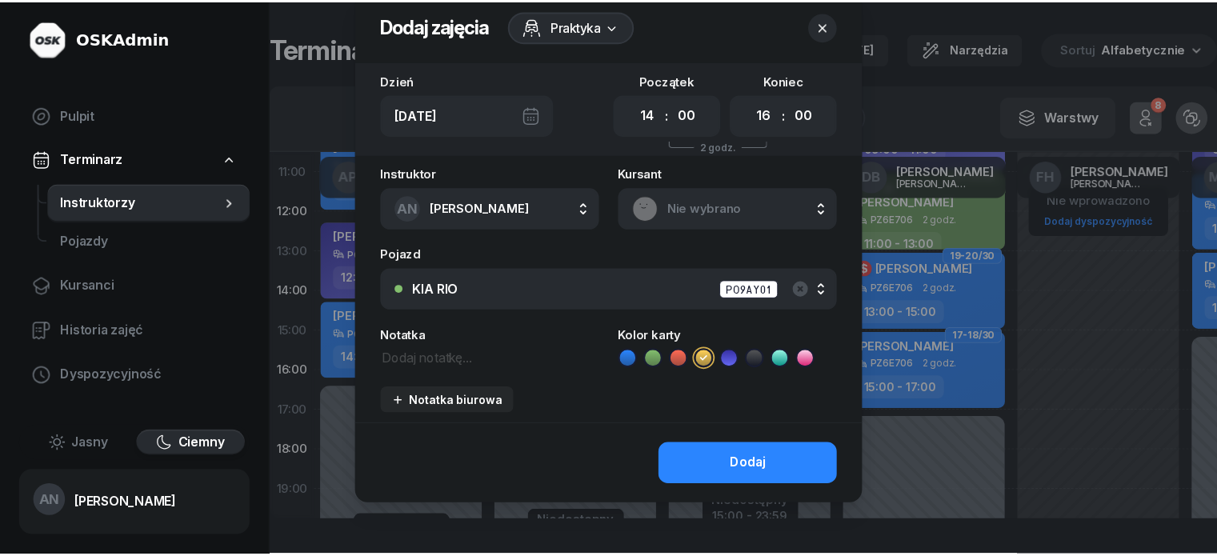
scroll to position [82, 0]
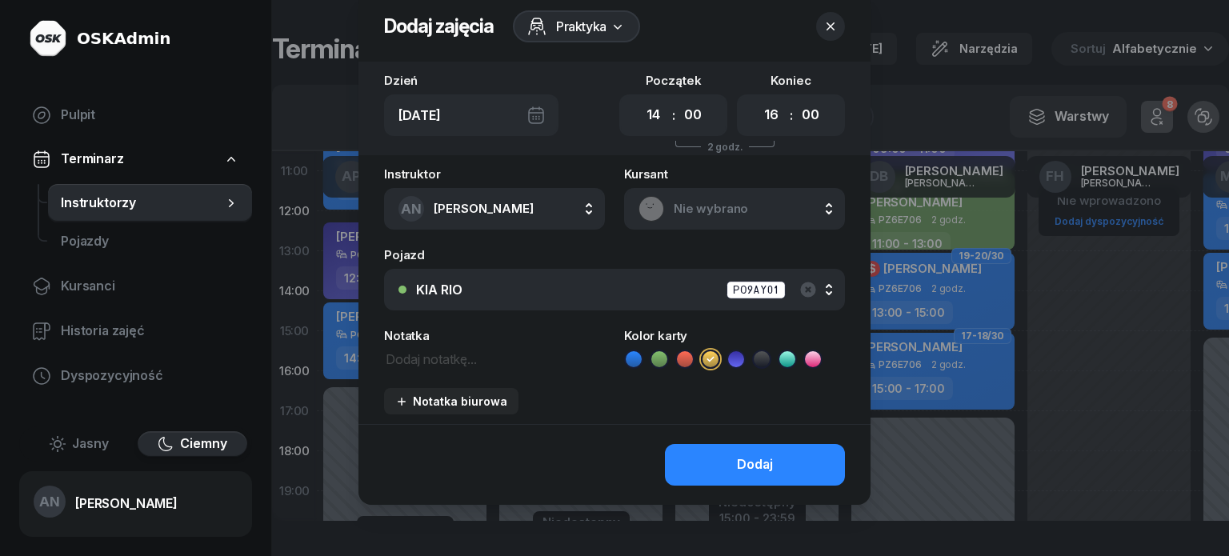
click at [746, 444] on button "Dodaj" at bounding box center [755, 465] width 180 height 42
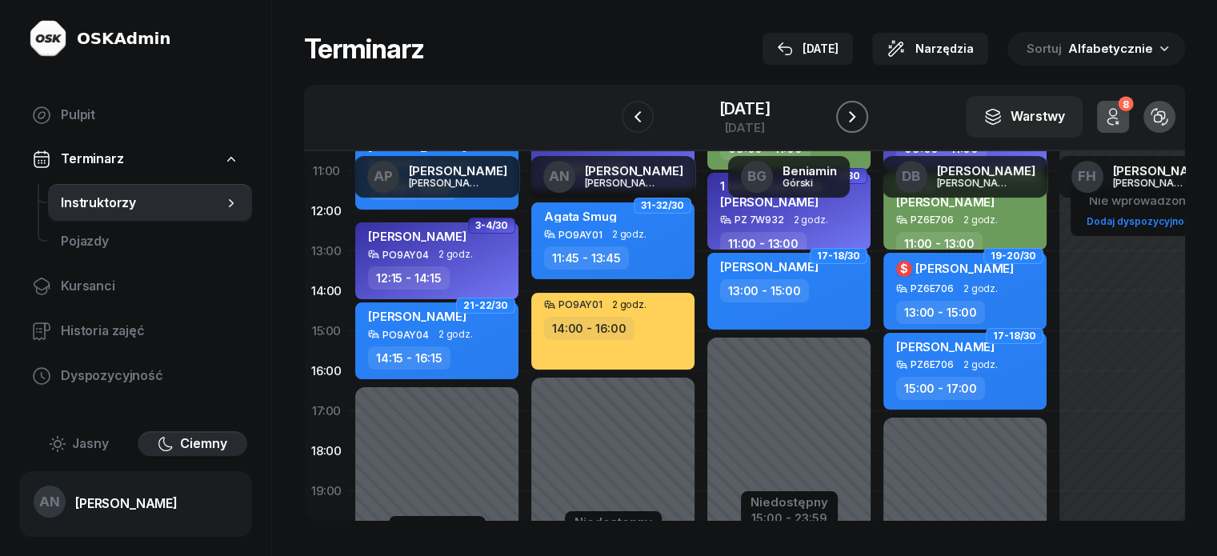
click at [862, 126] on icon "button" at bounding box center [852, 116] width 19 height 19
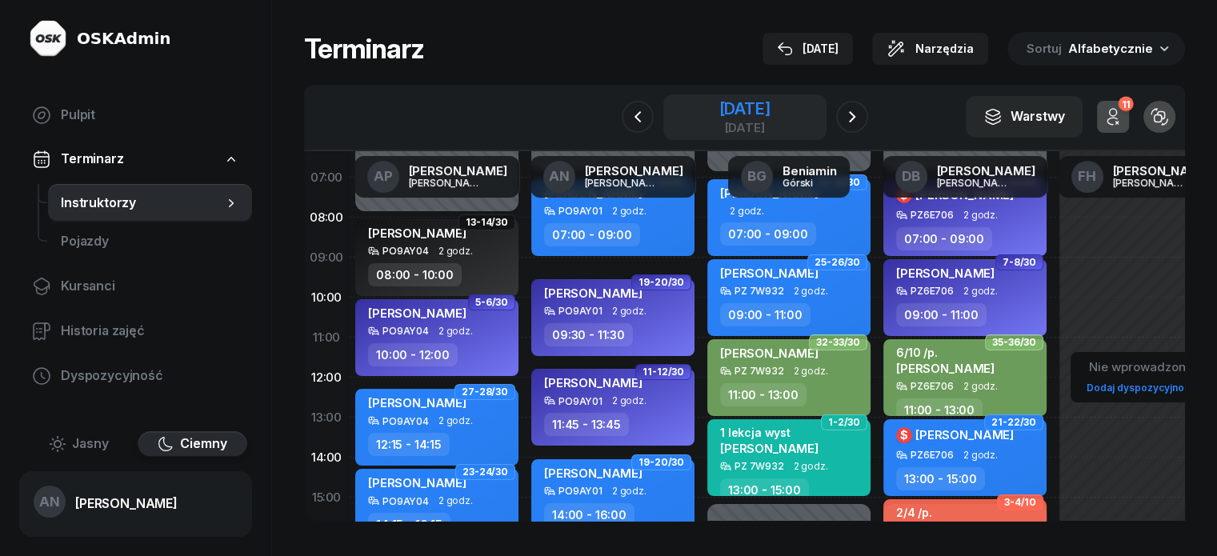
scroll to position [80, 0]
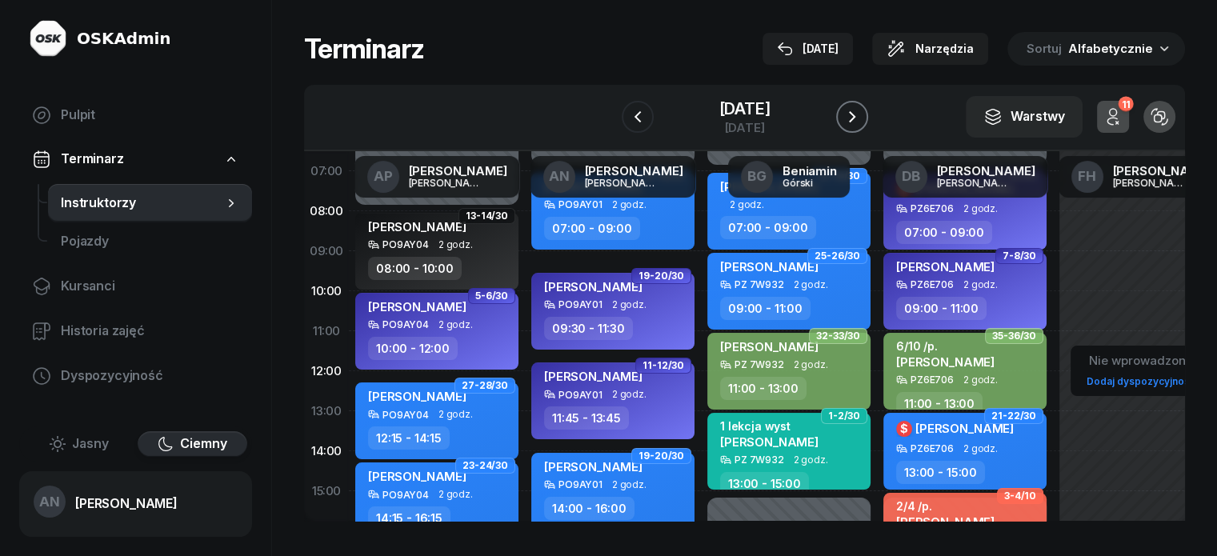
click at [862, 126] on icon "button" at bounding box center [852, 116] width 19 height 19
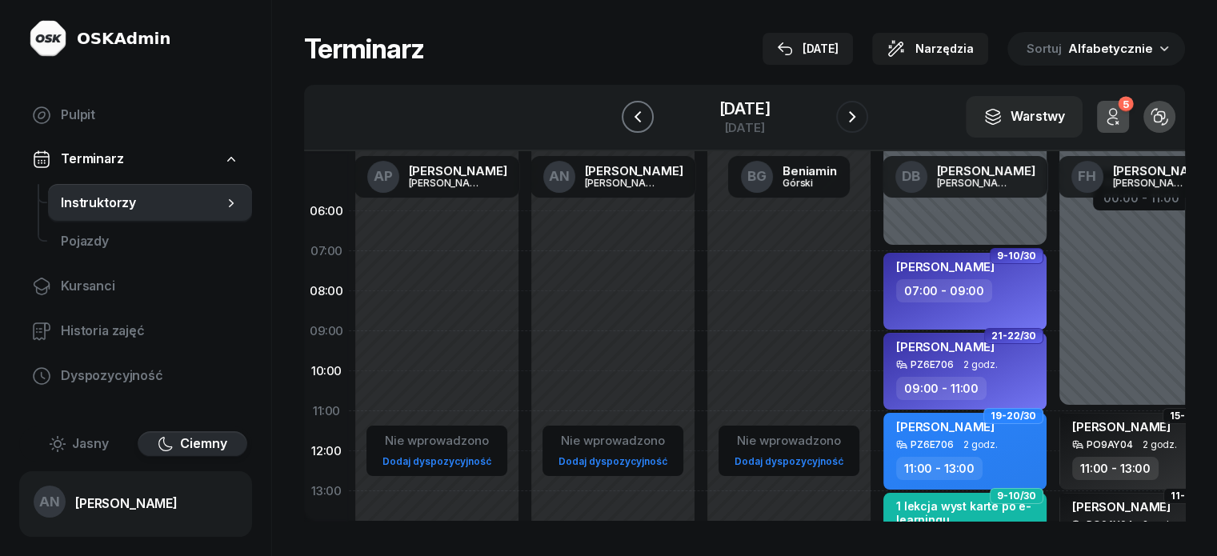
click at [628, 121] on icon "button" at bounding box center [637, 116] width 19 height 19
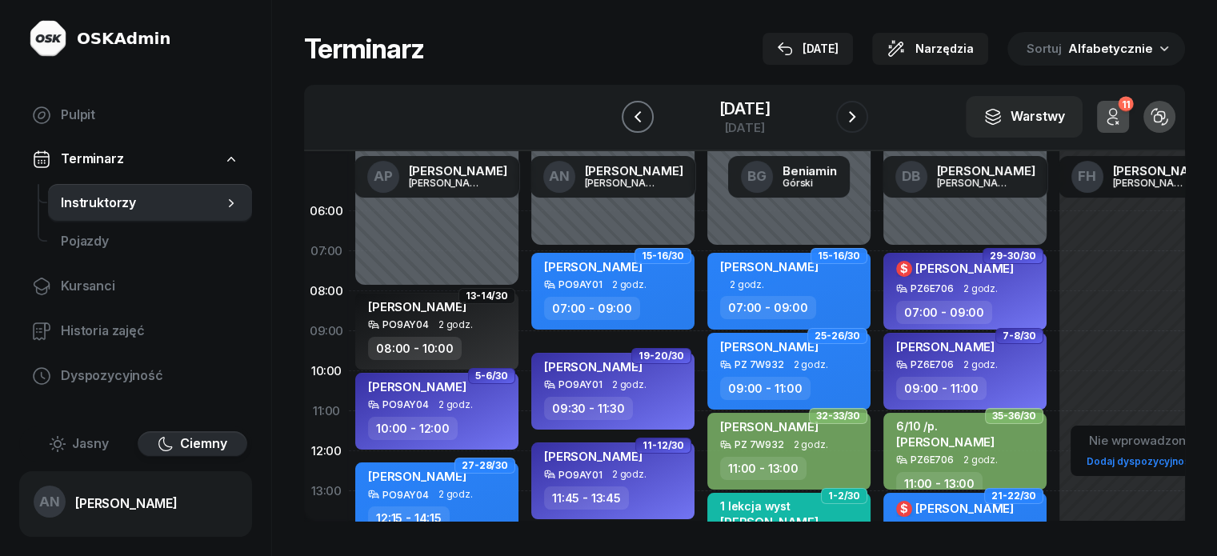
click at [628, 121] on icon "button" at bounding box center [637, 116] width 19 height 19
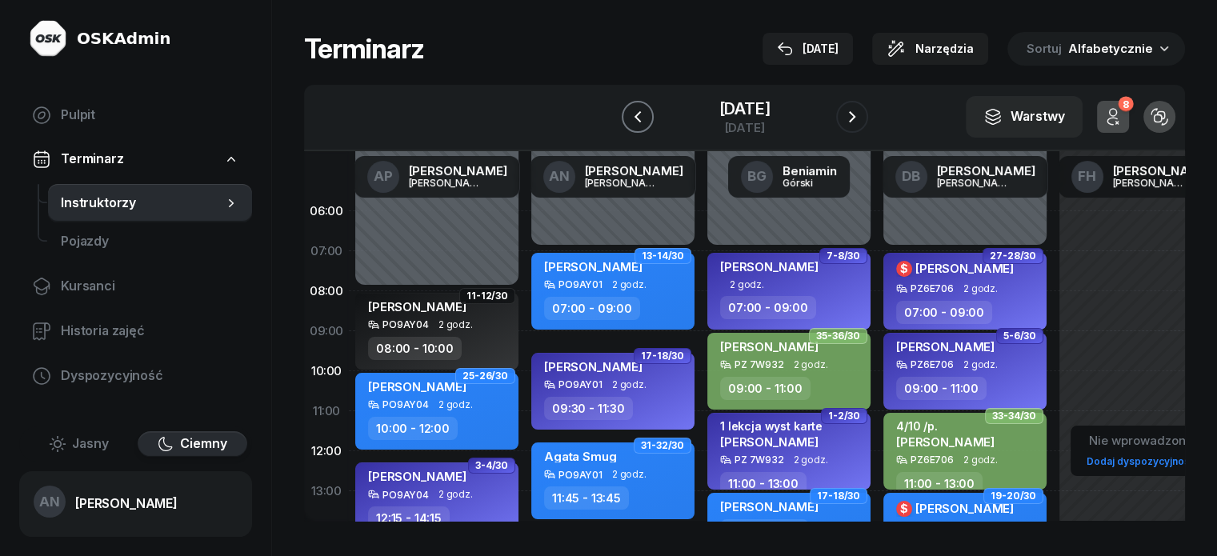
click at [628, 121] on icon "button" at bounding box center [637, 116] width 19 height 19
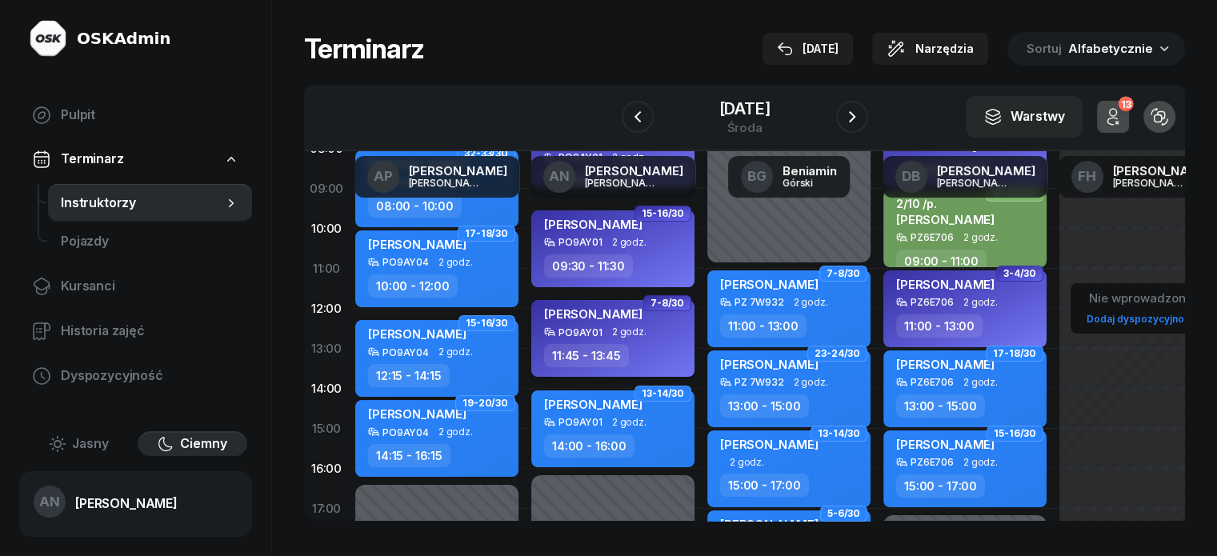
scroll to position [160, 0]
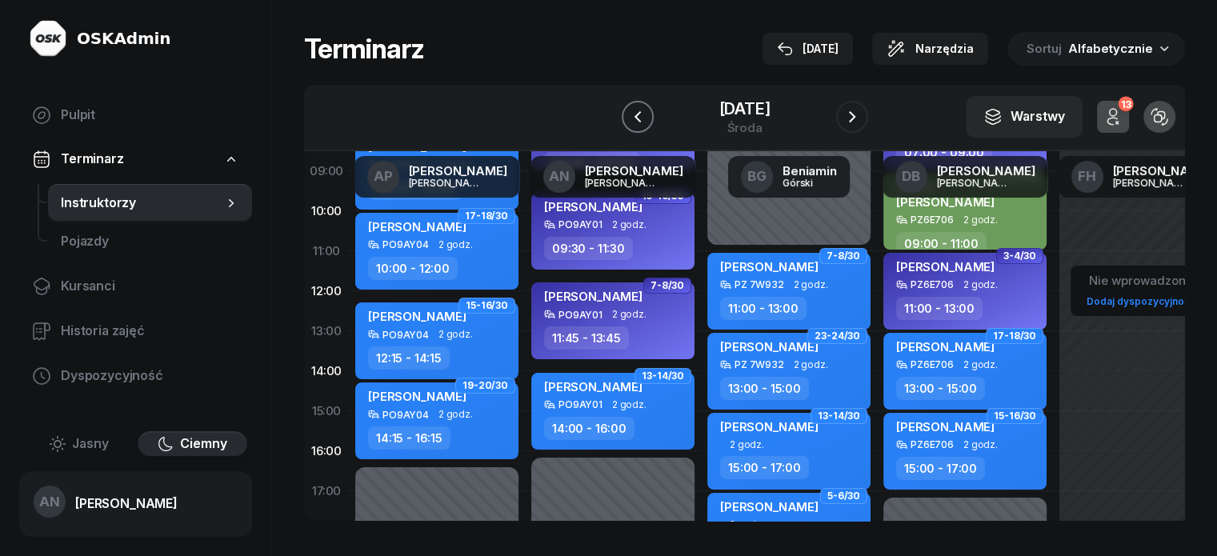
click at [634, 111] on icon "button" at bounding box center [637, 116] width 6 height 11
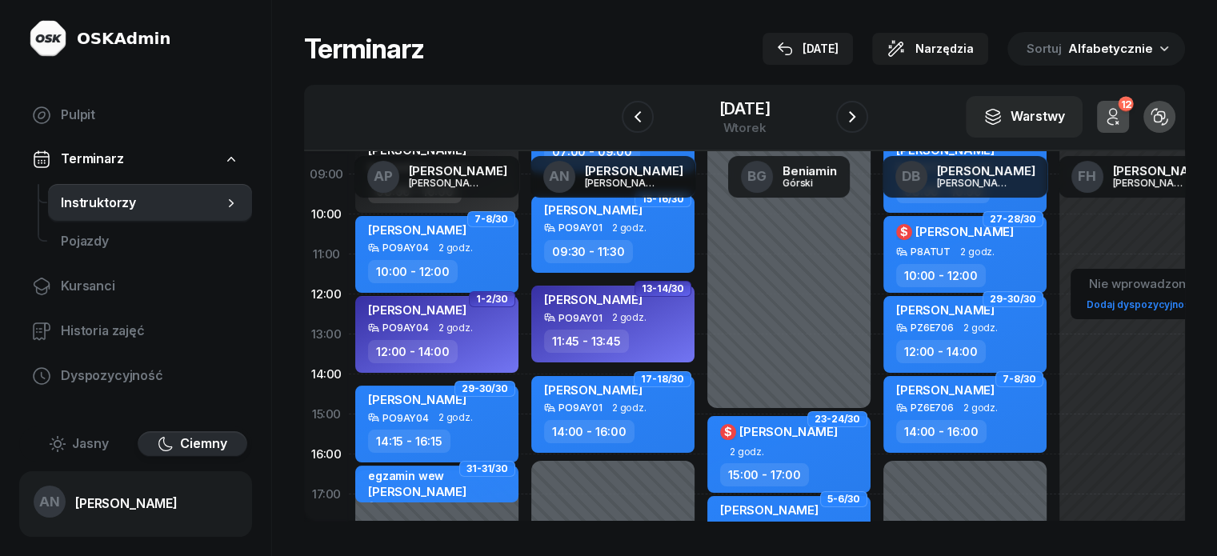
scroll to position [160, 0]
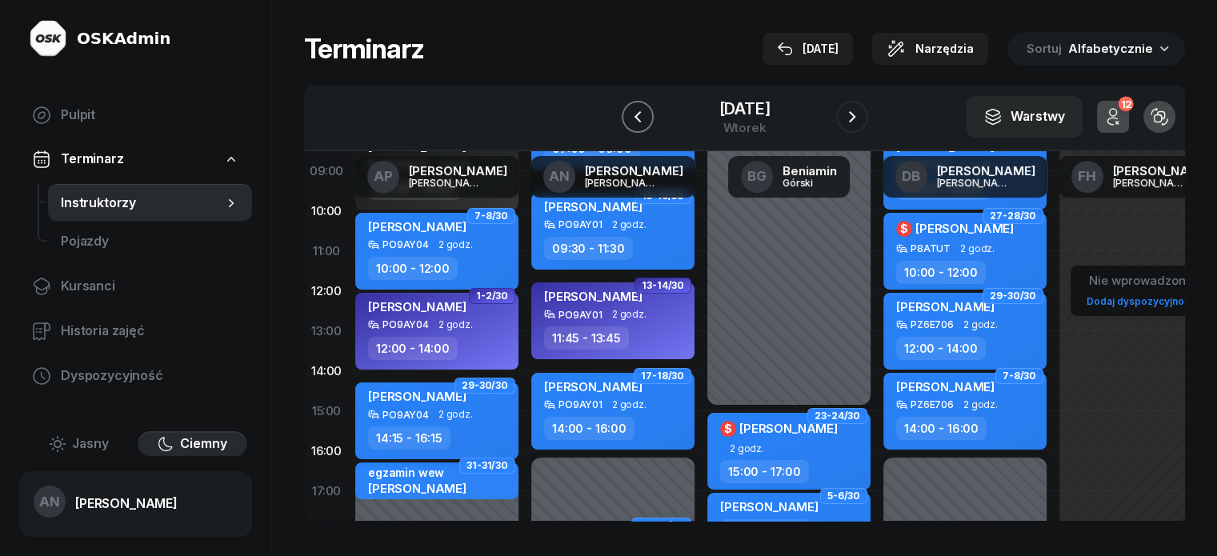
click at [628, 126] on icon "button" at bounding box center [637, 116] width 19 height 19
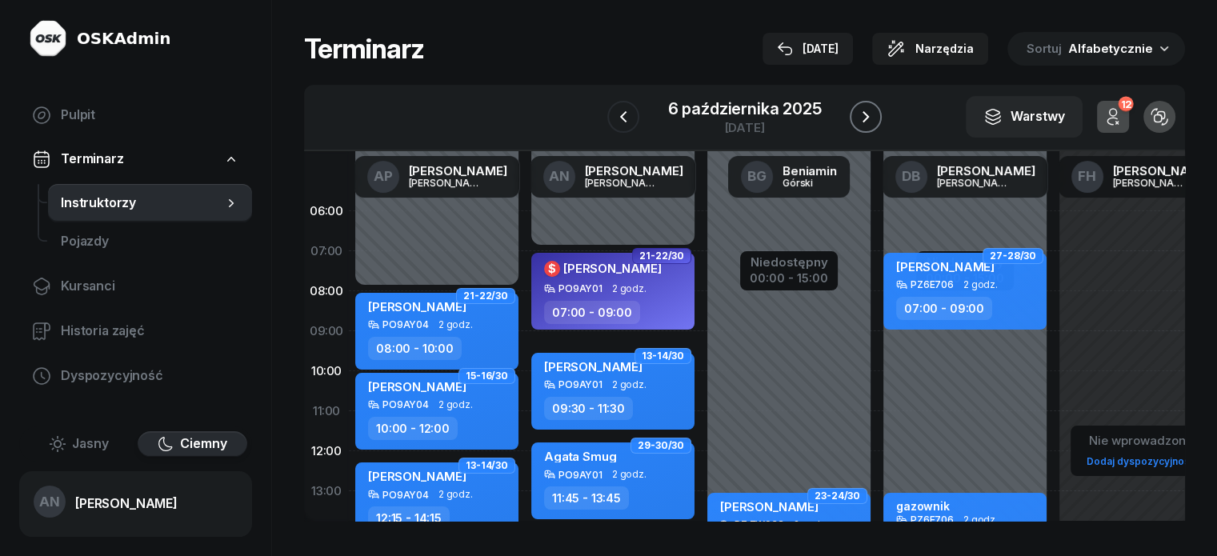
click at [882, 125] on button "button" at bounding box center [866, 117] width 32 height 32
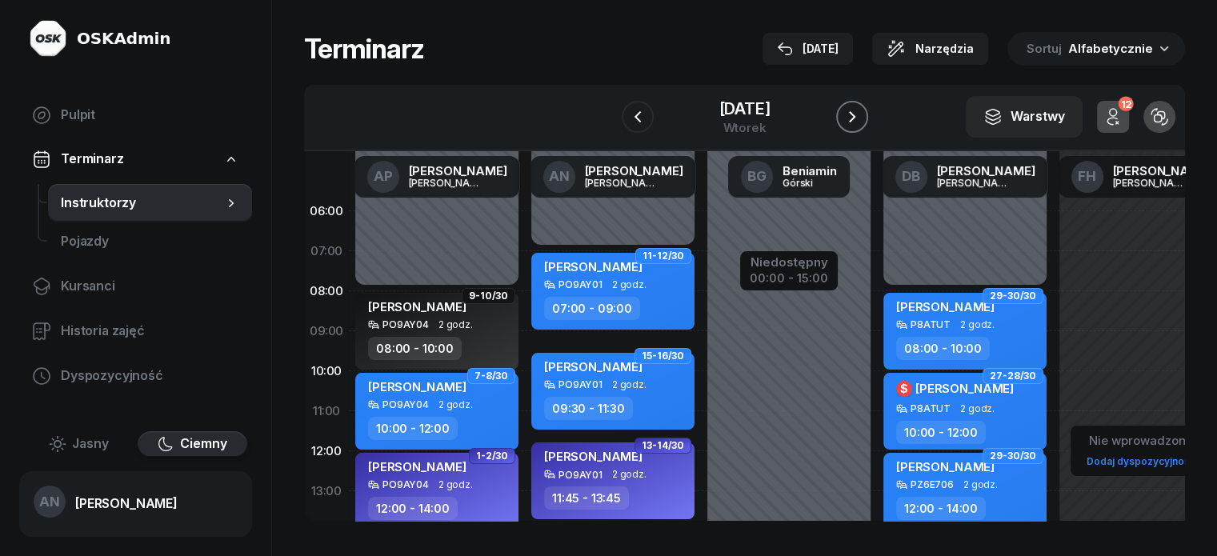
click at [862, 126] on icon "button" at bounding box center [852, 116] width 19 height 19
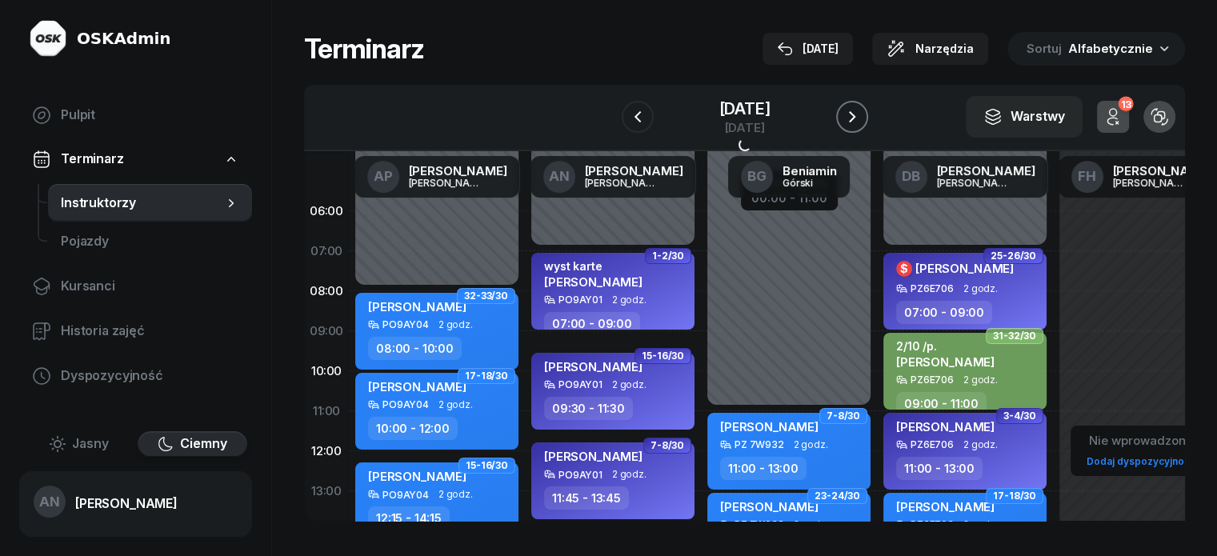
click at [862, 126] on icon "button" at bounding box center [852, 116] width 19 height 19
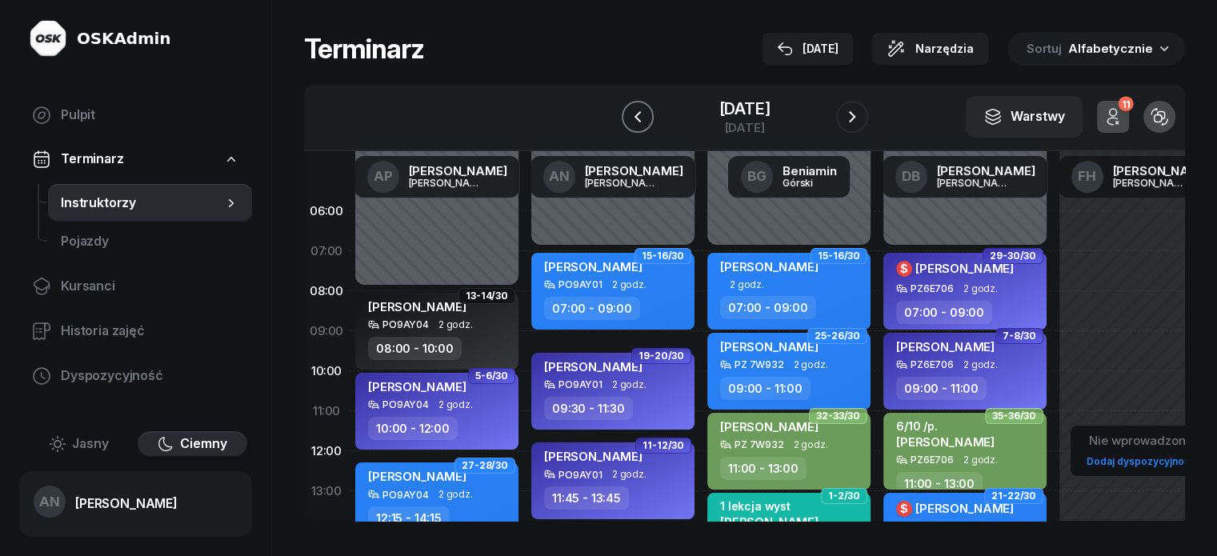
click at [628, 126] on icon "button" at bounding box center [637, 116] width 19 height 19
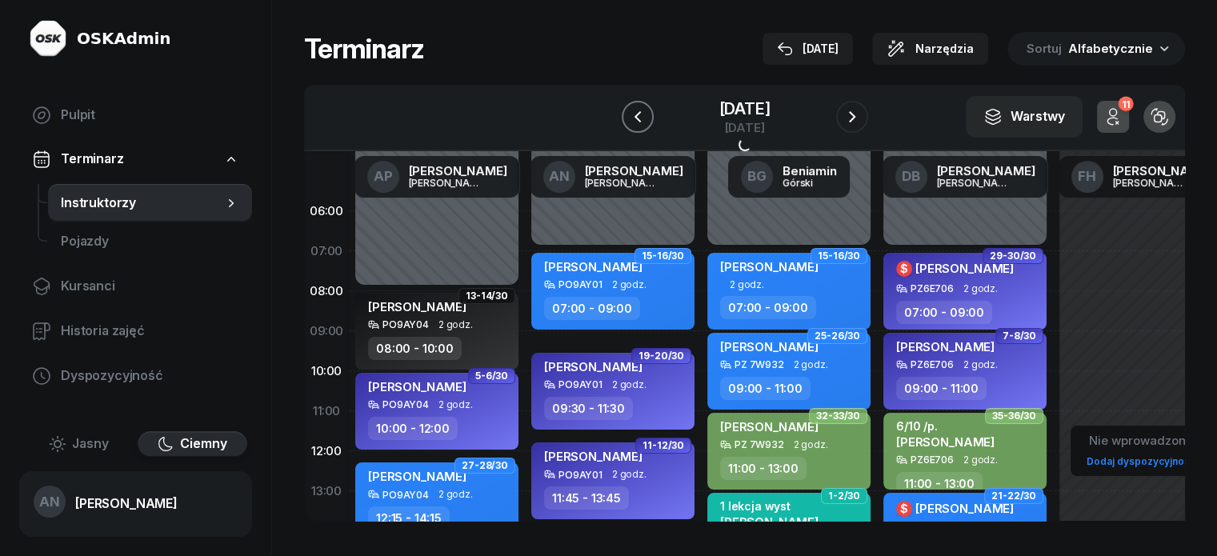
click at [628, 126] on icon "button" at bounding box center [637, 116] width 19 height 19
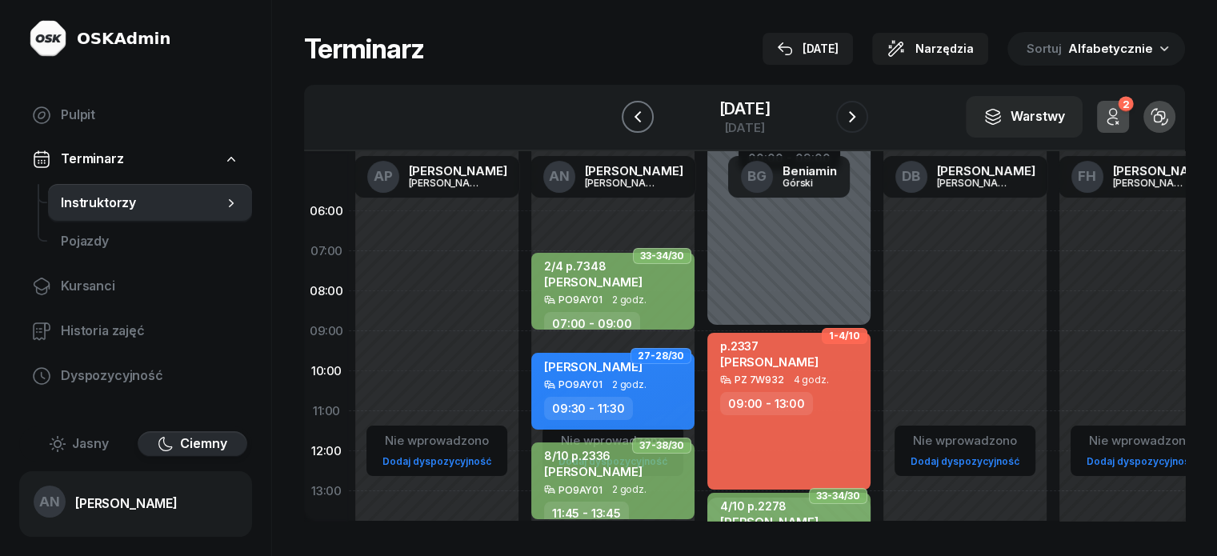
click at [628, 126] on icon "button" at bounding box center [637, 116] width 19 height 19
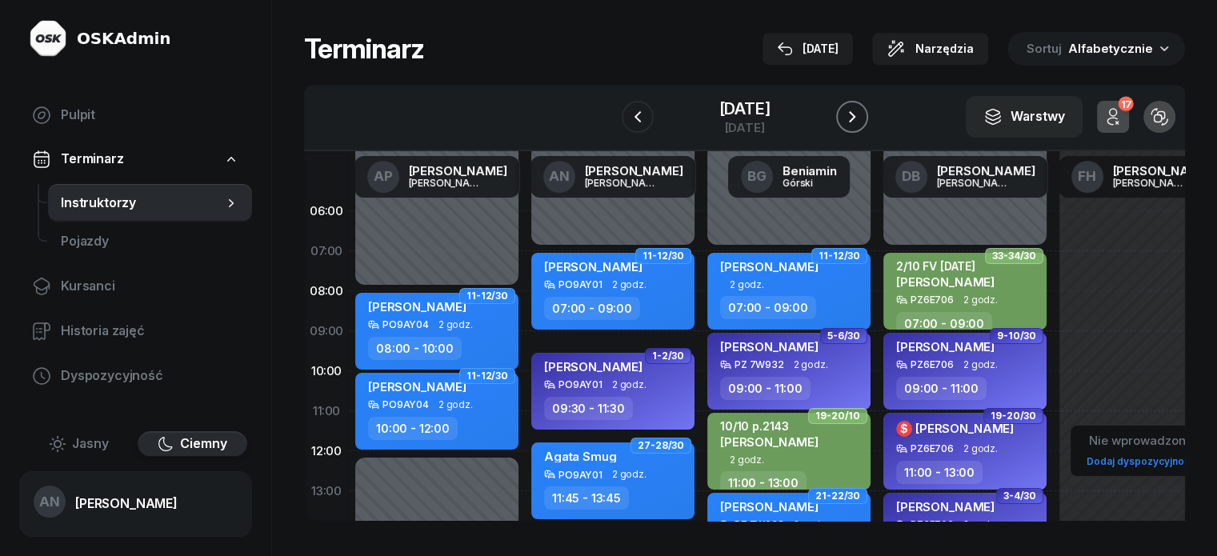
click at [862, 126] on icon "button" at bounding box center [852, 116] width 19 height 19
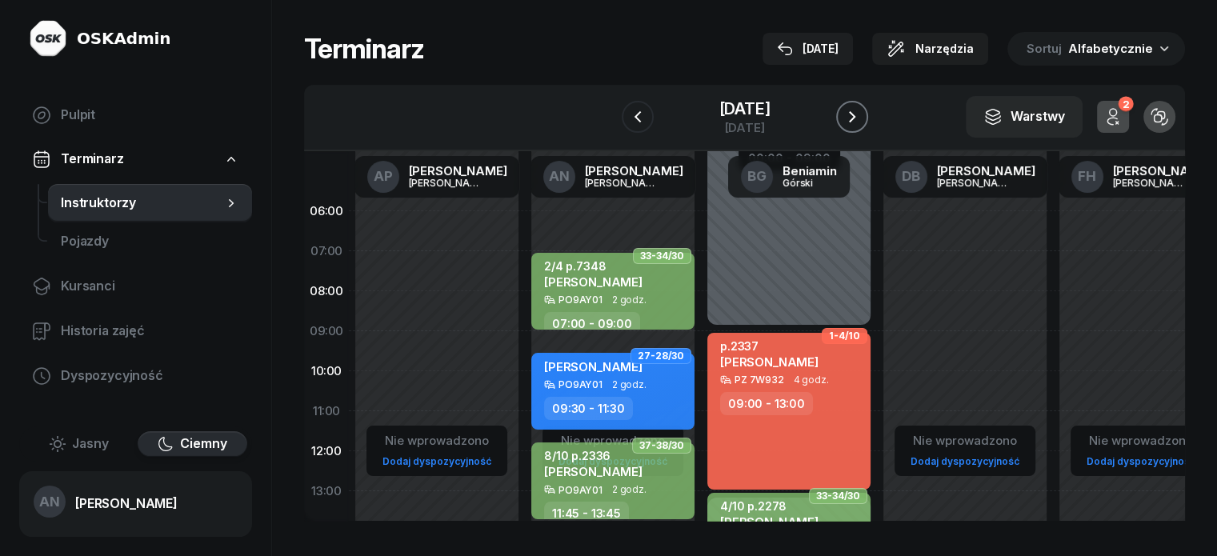
click at [862, 126] on icon "button" at bounding box center [852, 116] width 19 height 19
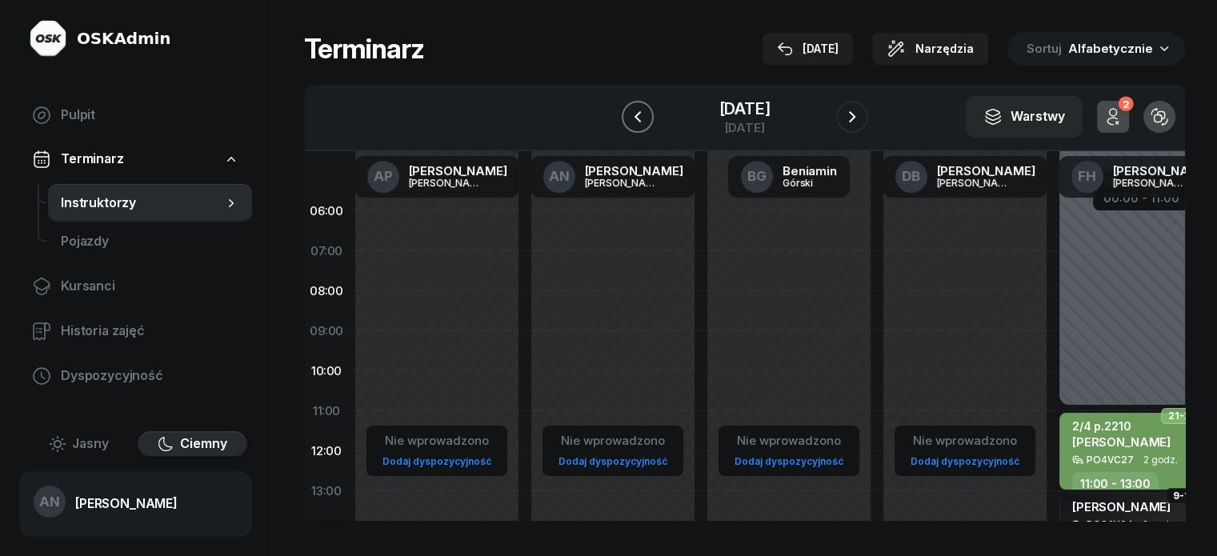
click at [628, 126] on icon "button" at bounding box center [637, 116] width 19 height 19
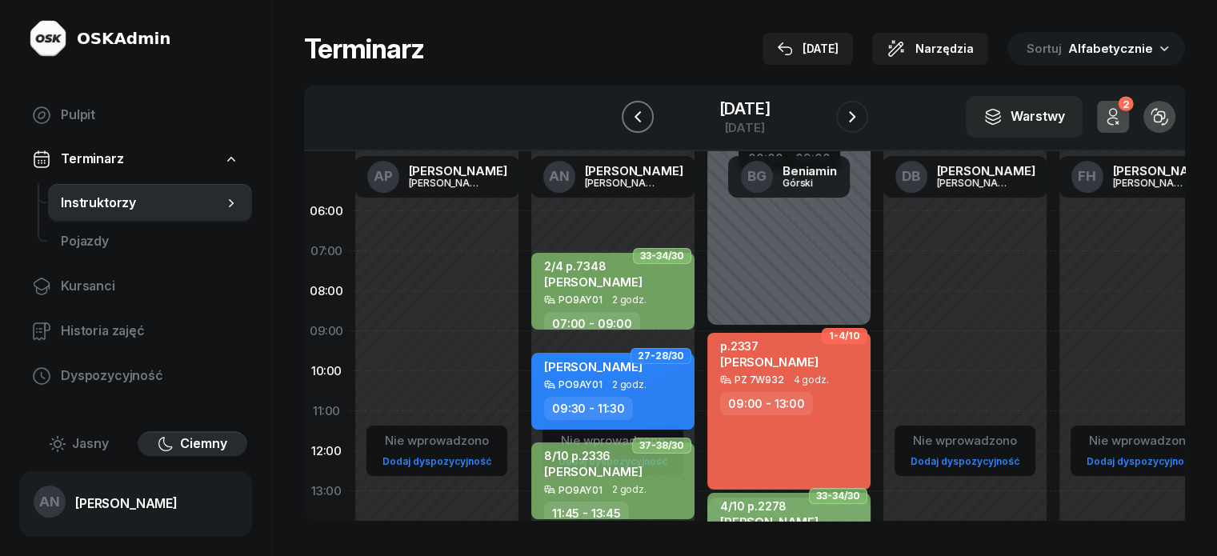
click at [628, 126] on icon "button" at bounding box center [637, 116] width 19 height 19
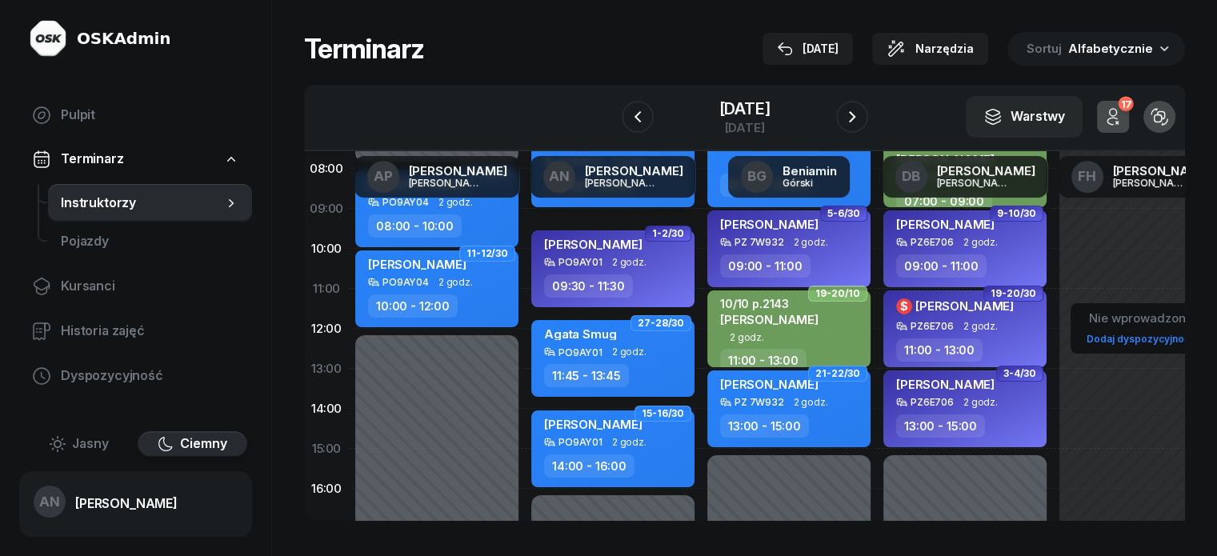
scroll to position [160, 0]
